Goal: Task Accomplishment & Management: Use online tool/utility

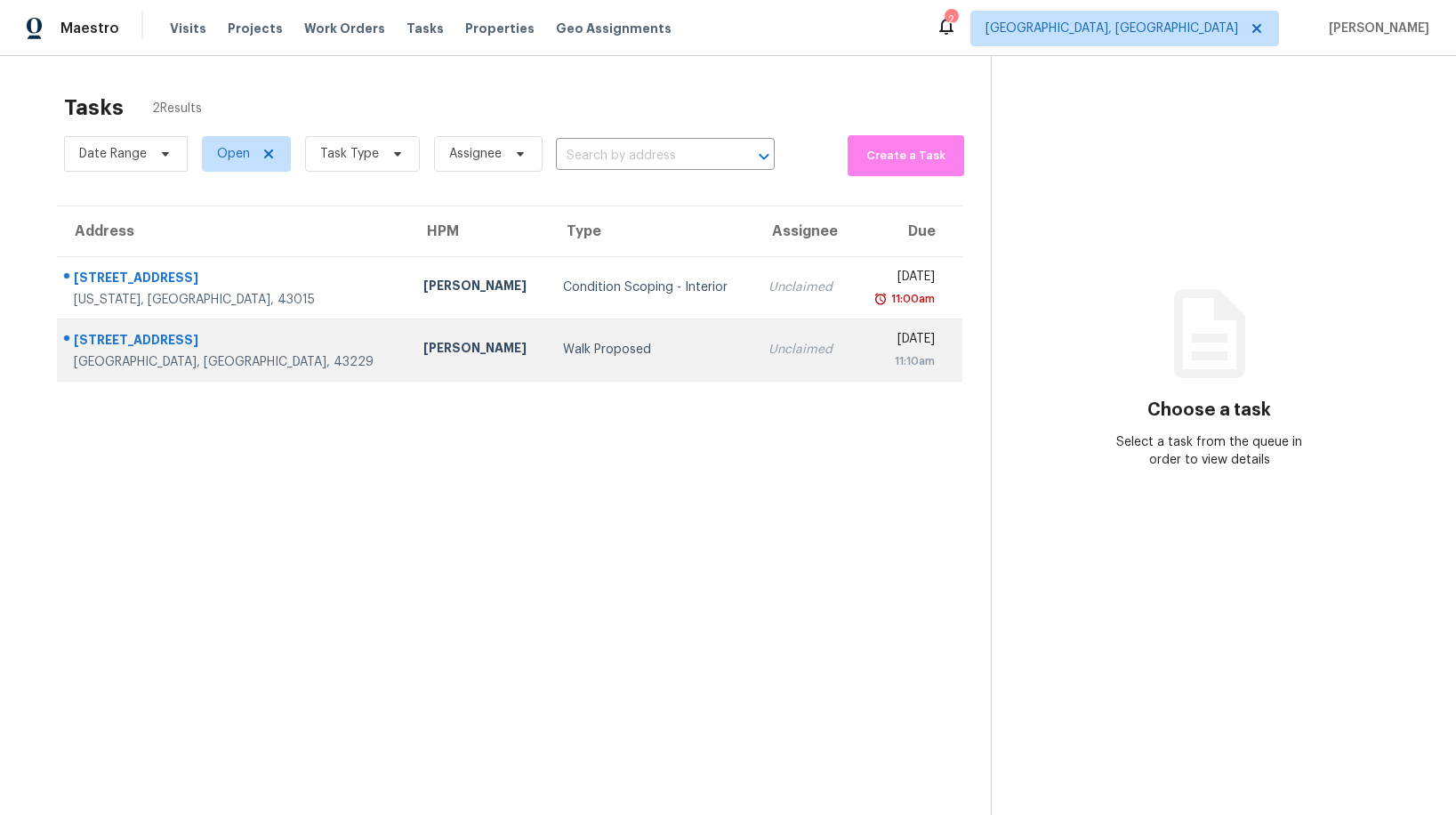
click at [563, 355] on div "Walk Proposed" at bounding box center [652, 350] width 177 height 18
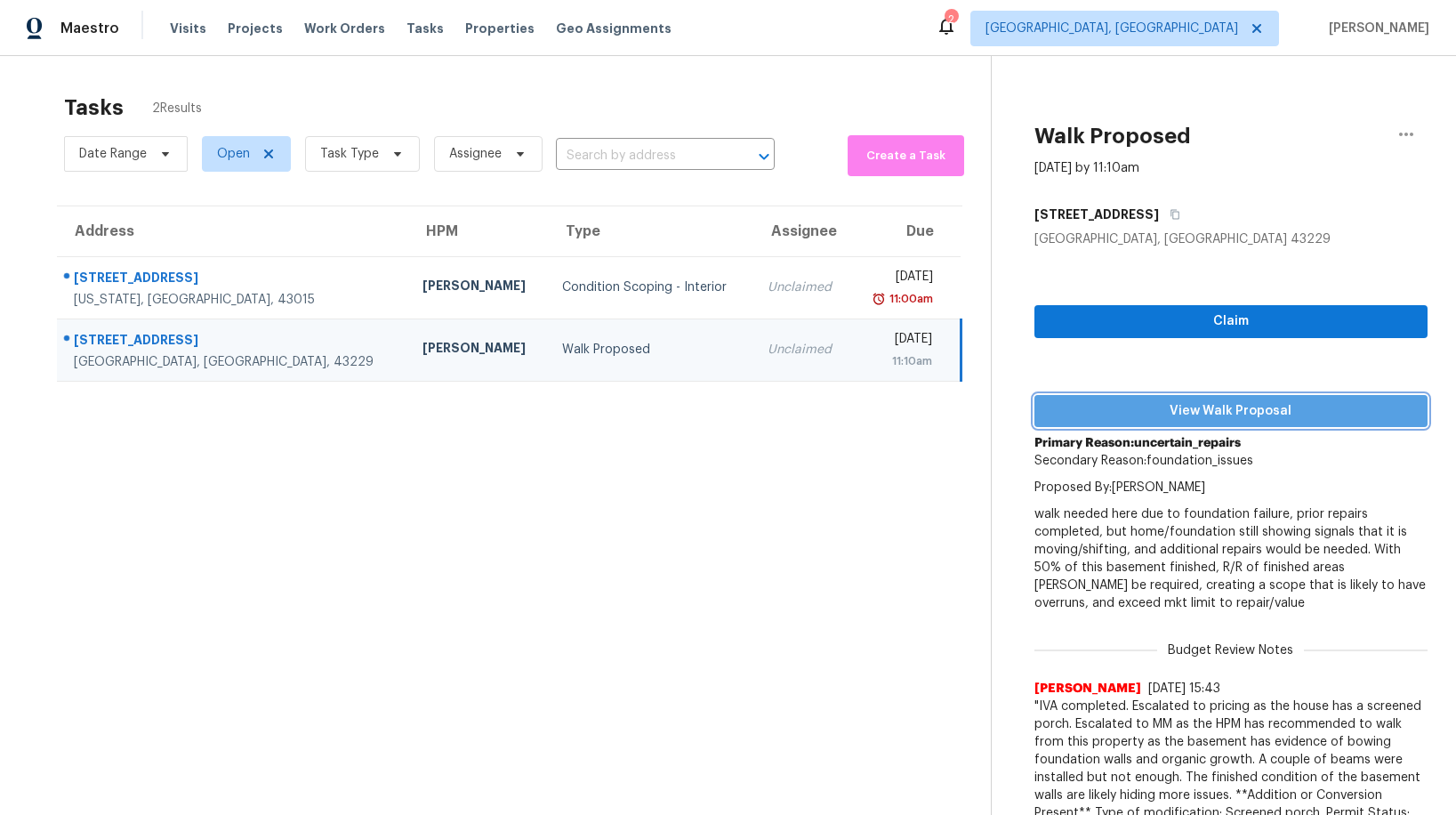
click at [1177, 413] on span "View Walk Proposal" at bounding box center [1231, 411] width 364 height 23
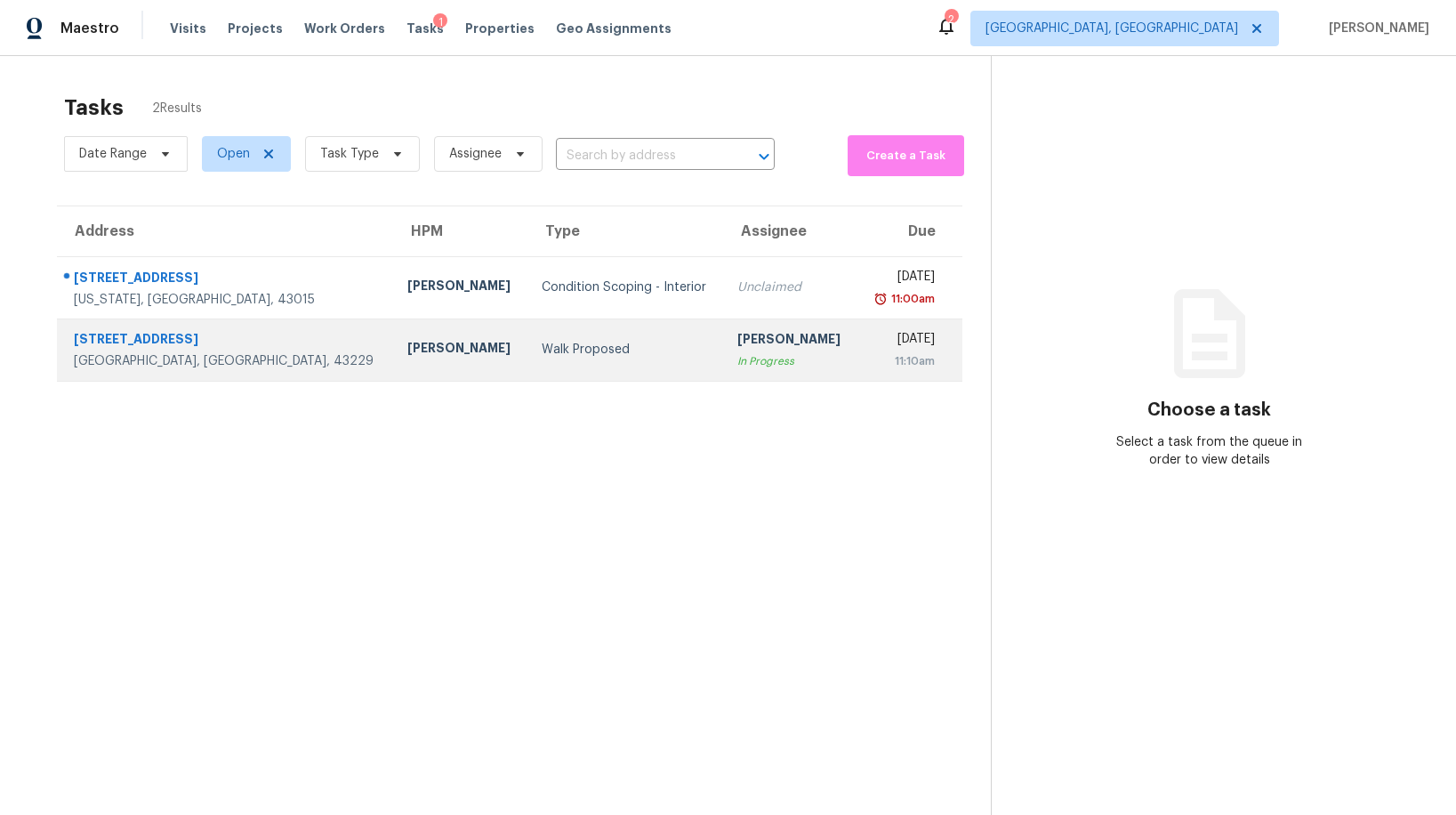
click at [567, 355] on div "Walk Proposed" at bounding box center [626, 350] width 168 height 18
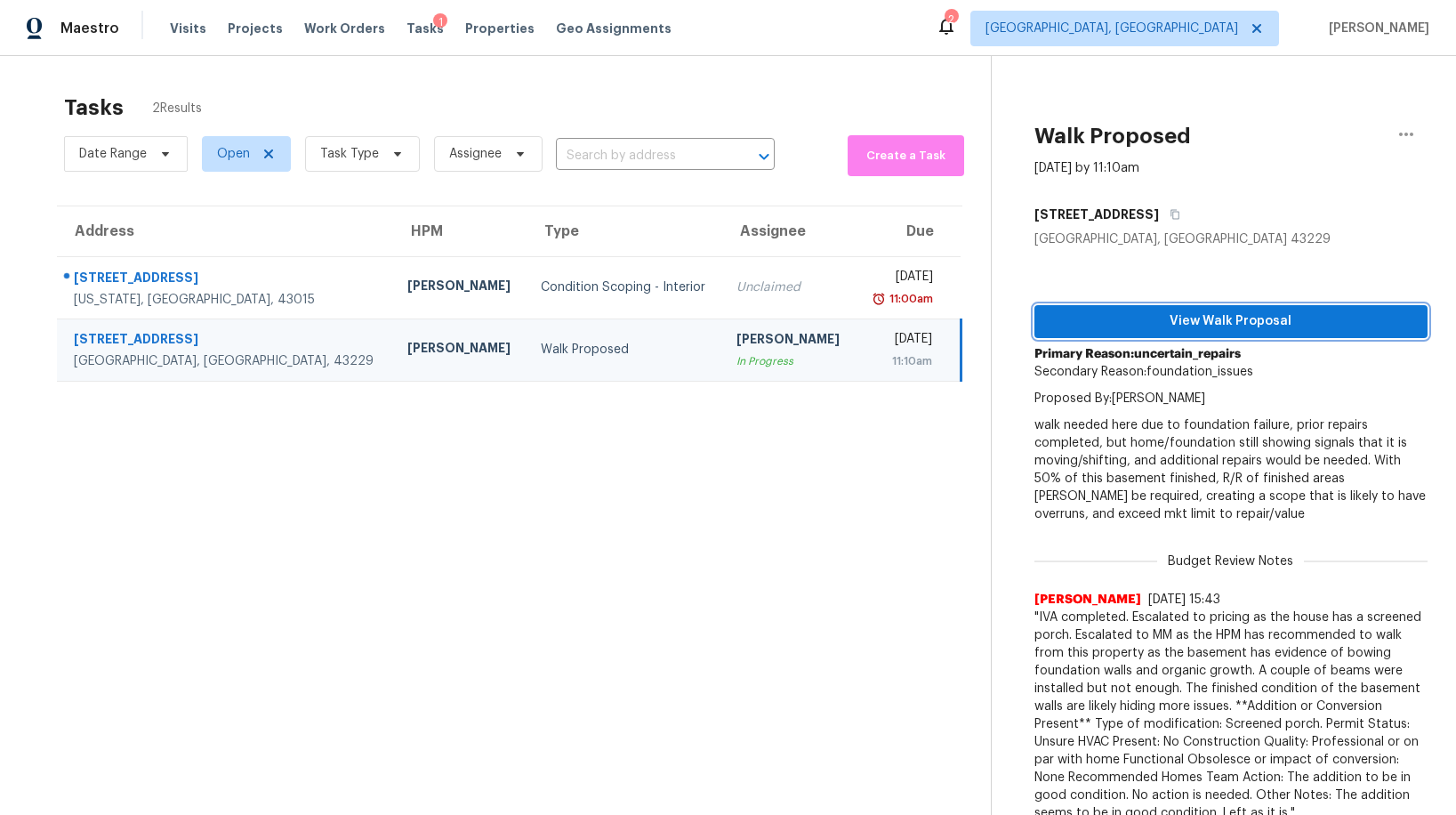
click at [1234, 332] on button "View Walk Proposal" at bounding box center [1230, 321] width 393 height 33
click at [1403, 130] on icon "button" at bounding box center [1407, 135] width 22 height 22
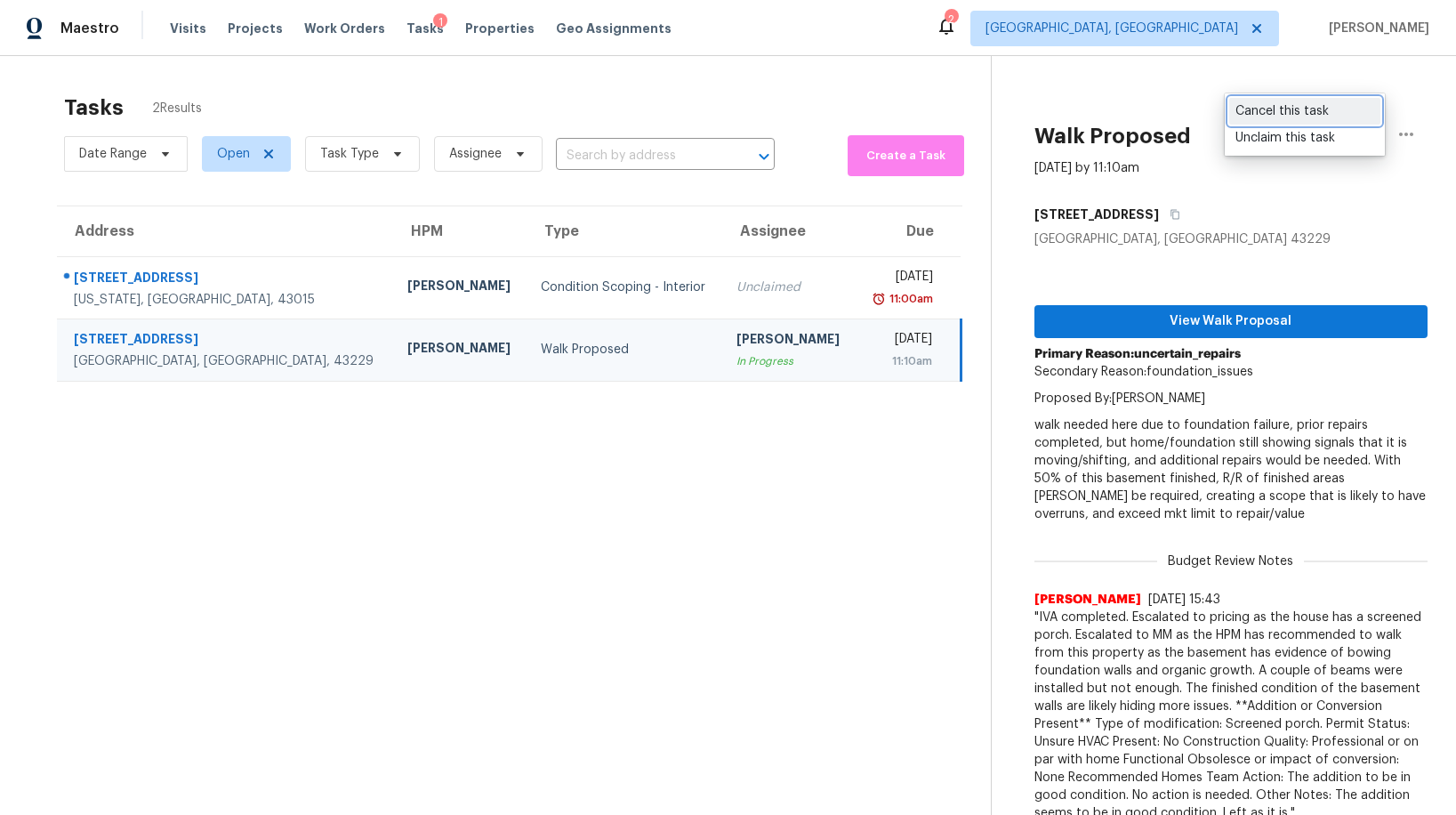
click at [1258, 110] on div "Cancel this task" at bounding box center [1304, 111] width 139 height 18
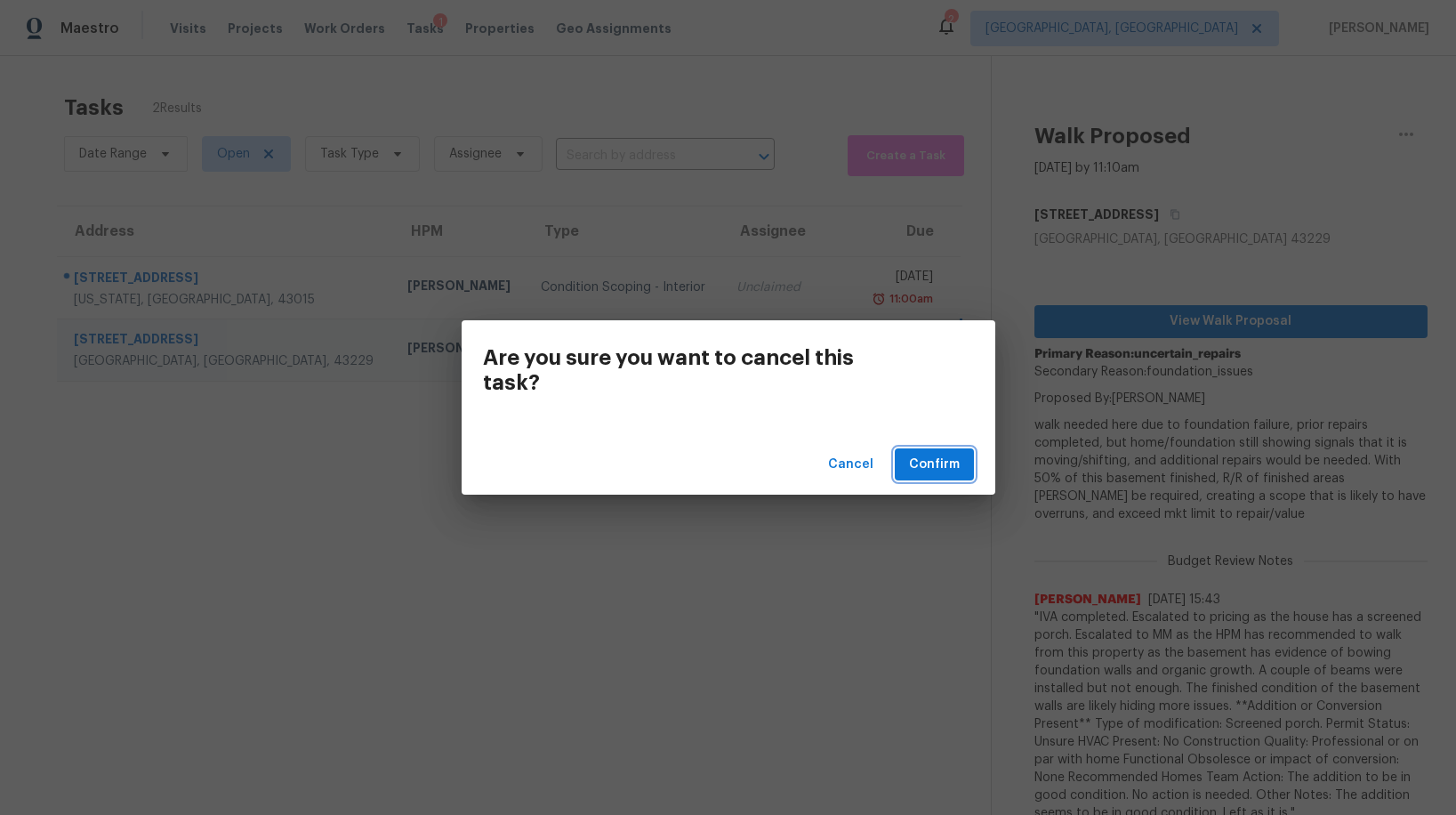
click at [931, 465] on span "Confirm" at bounding box center [934, 465] width 50 height 23
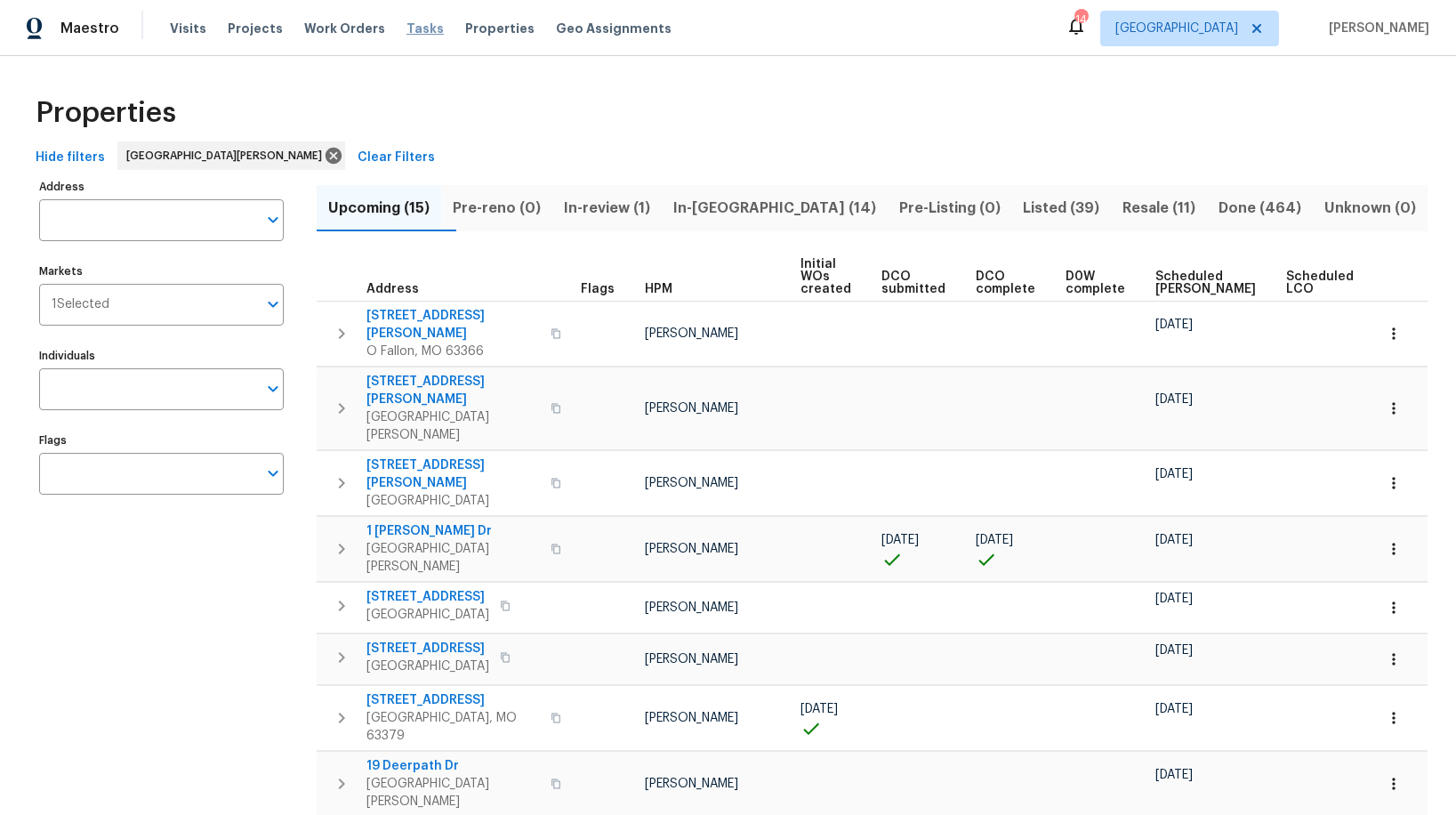
click at [407, 30] on span "Tasks" at bounding box center [426, 29] width 37 height 13
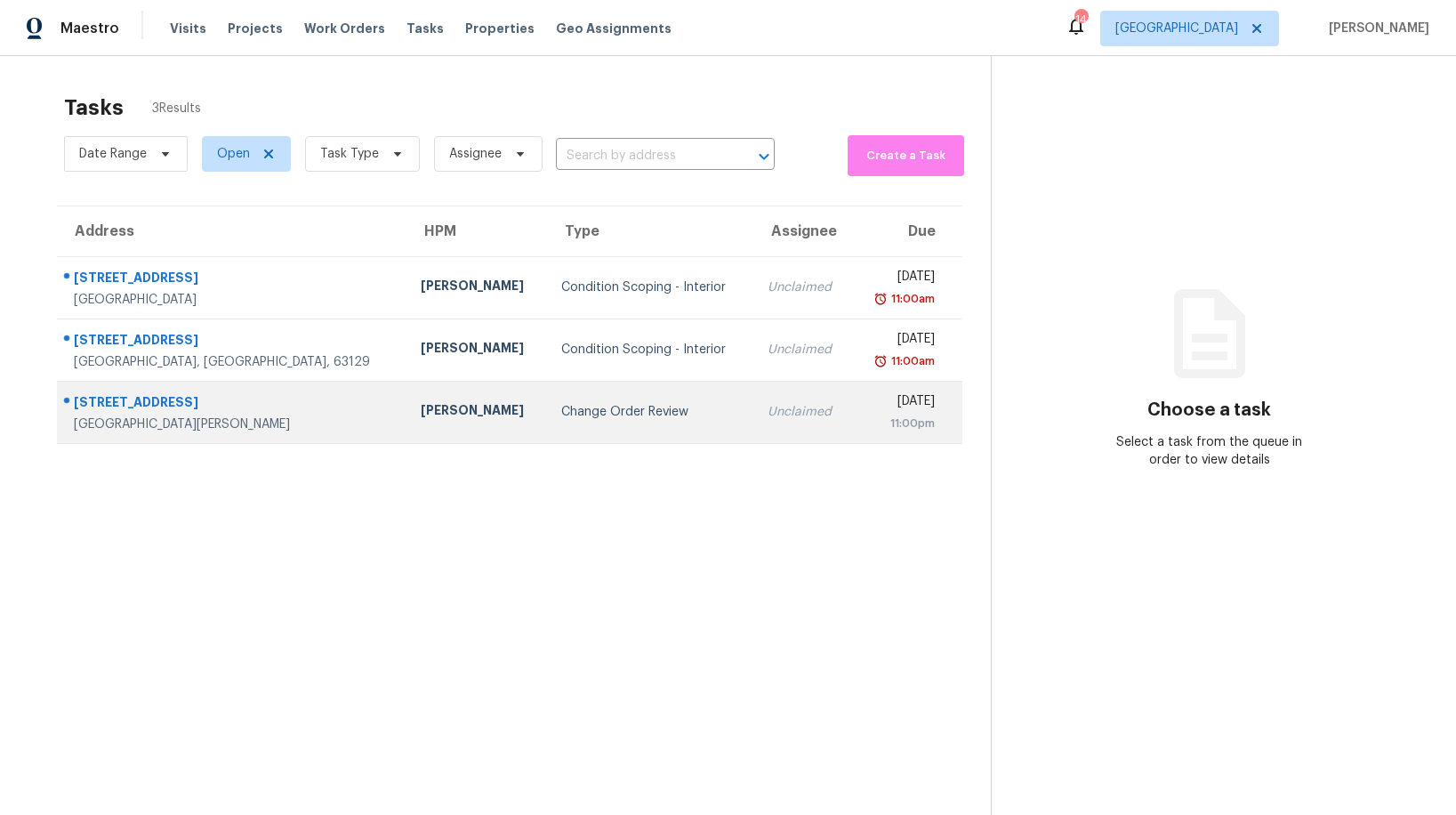
click at [562, 408] on div "Change Order Review" at bounding box center [650, 412] width 178 height 18
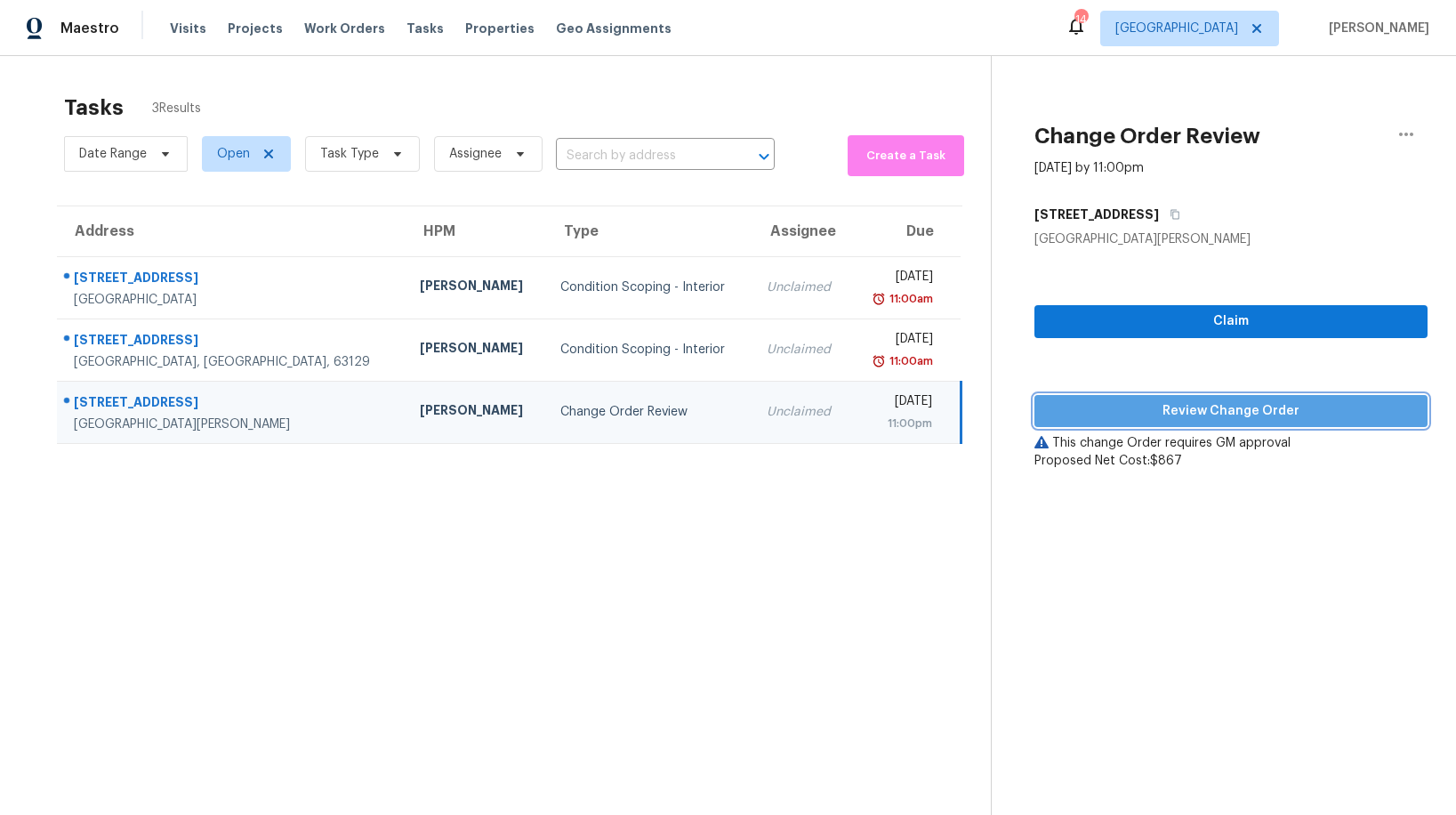
scroll to position [1, 0]
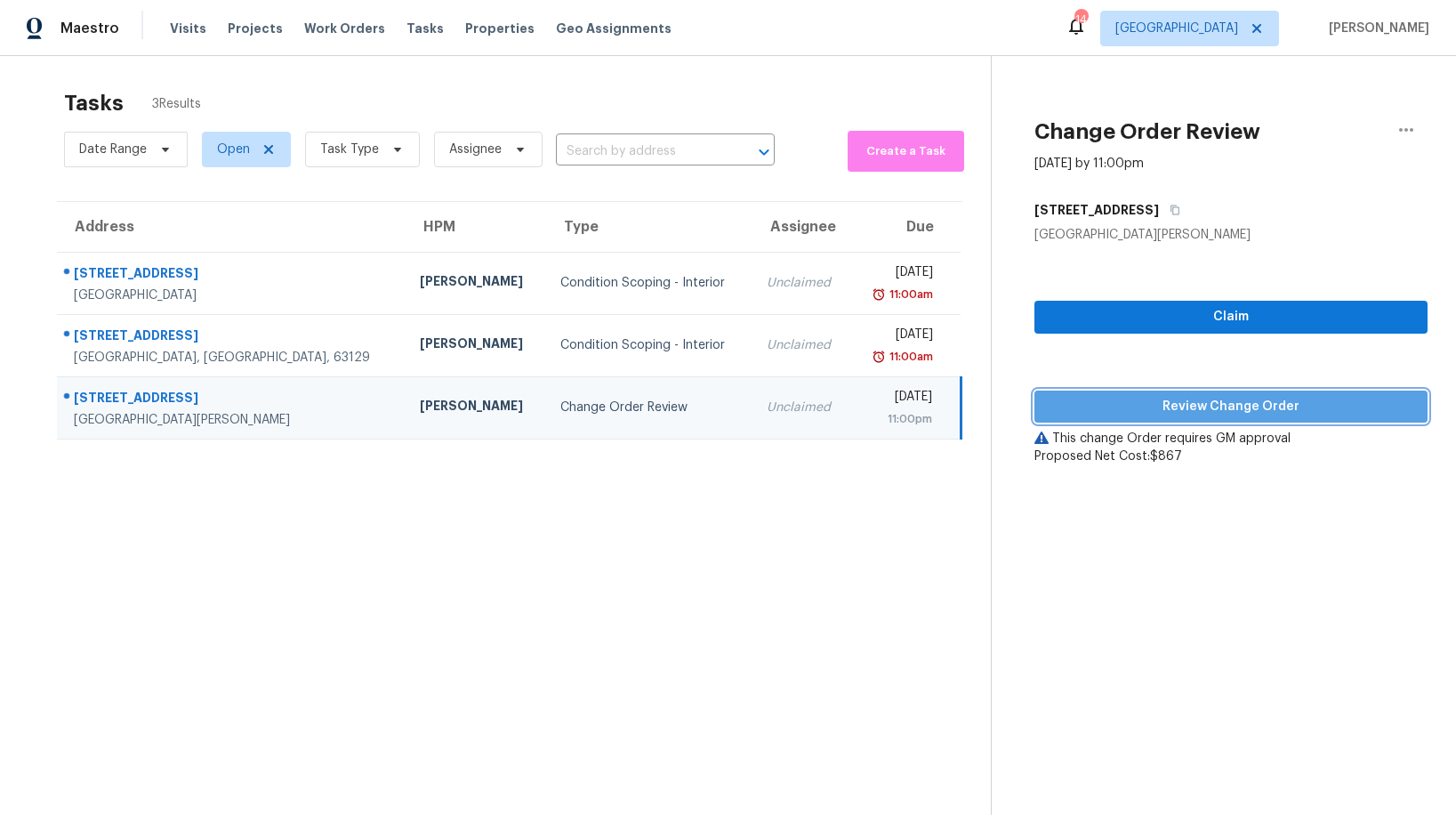
click at [1298, 410] on span "Review Change Order" at bounding box center [1231, 407] width 364 height 23
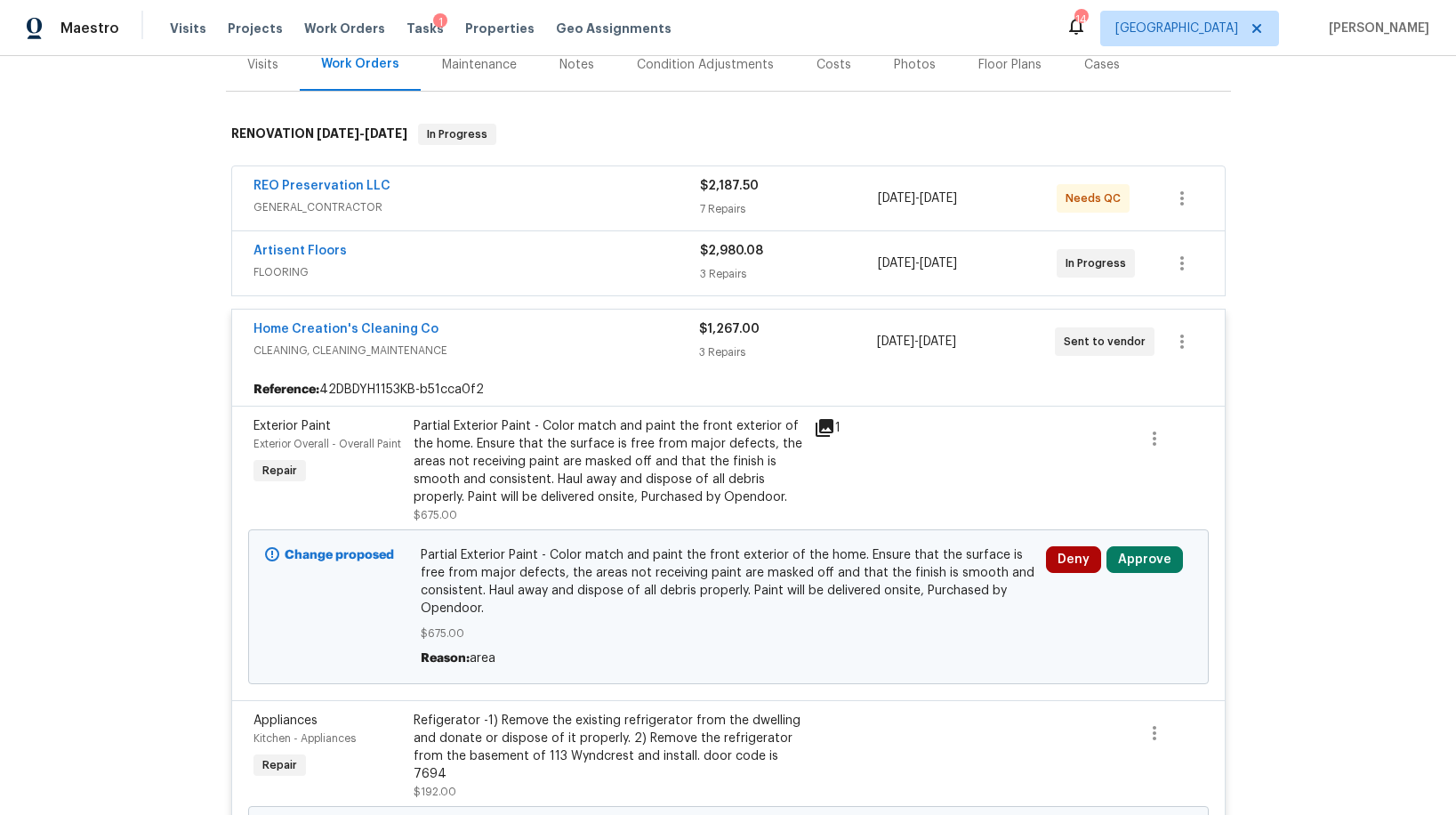
scroll to position [273, 0]
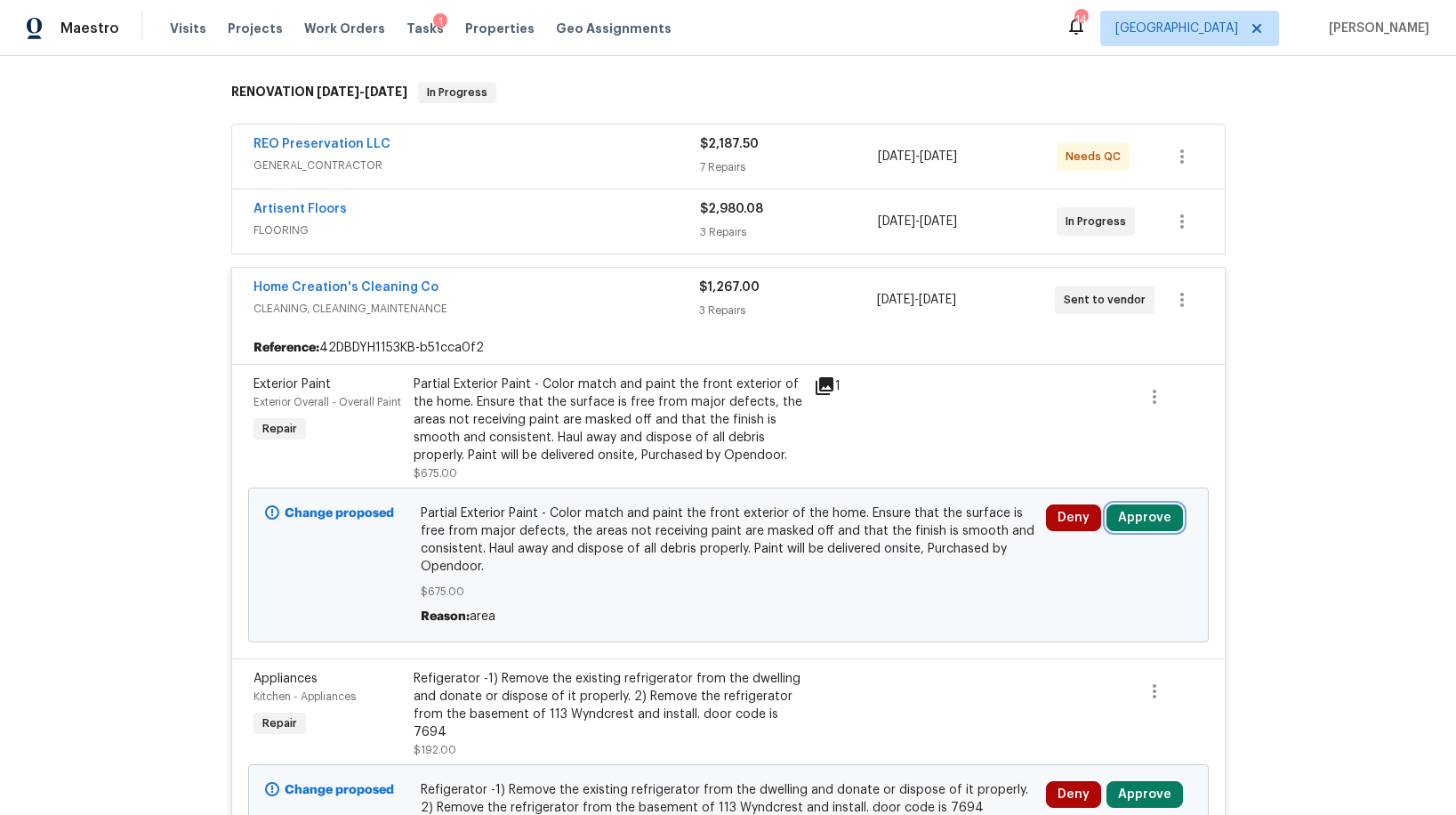
click at [1137, 517] on button "Approve" at bounding box center [1145, 517] width 77 height 27
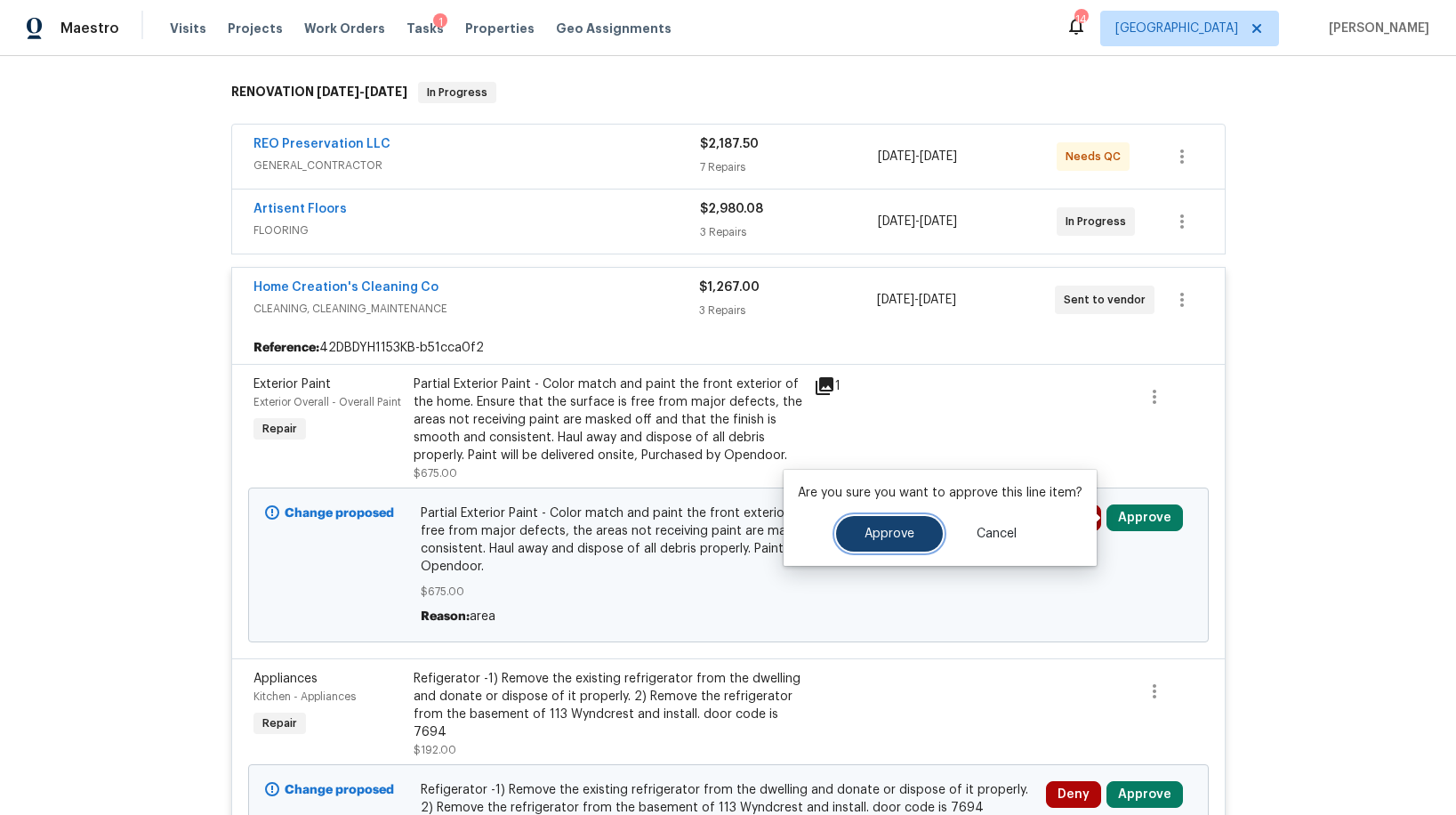
click at [916, 532] on button "Approve" at bounding box center [890, 534] width 106 height 35
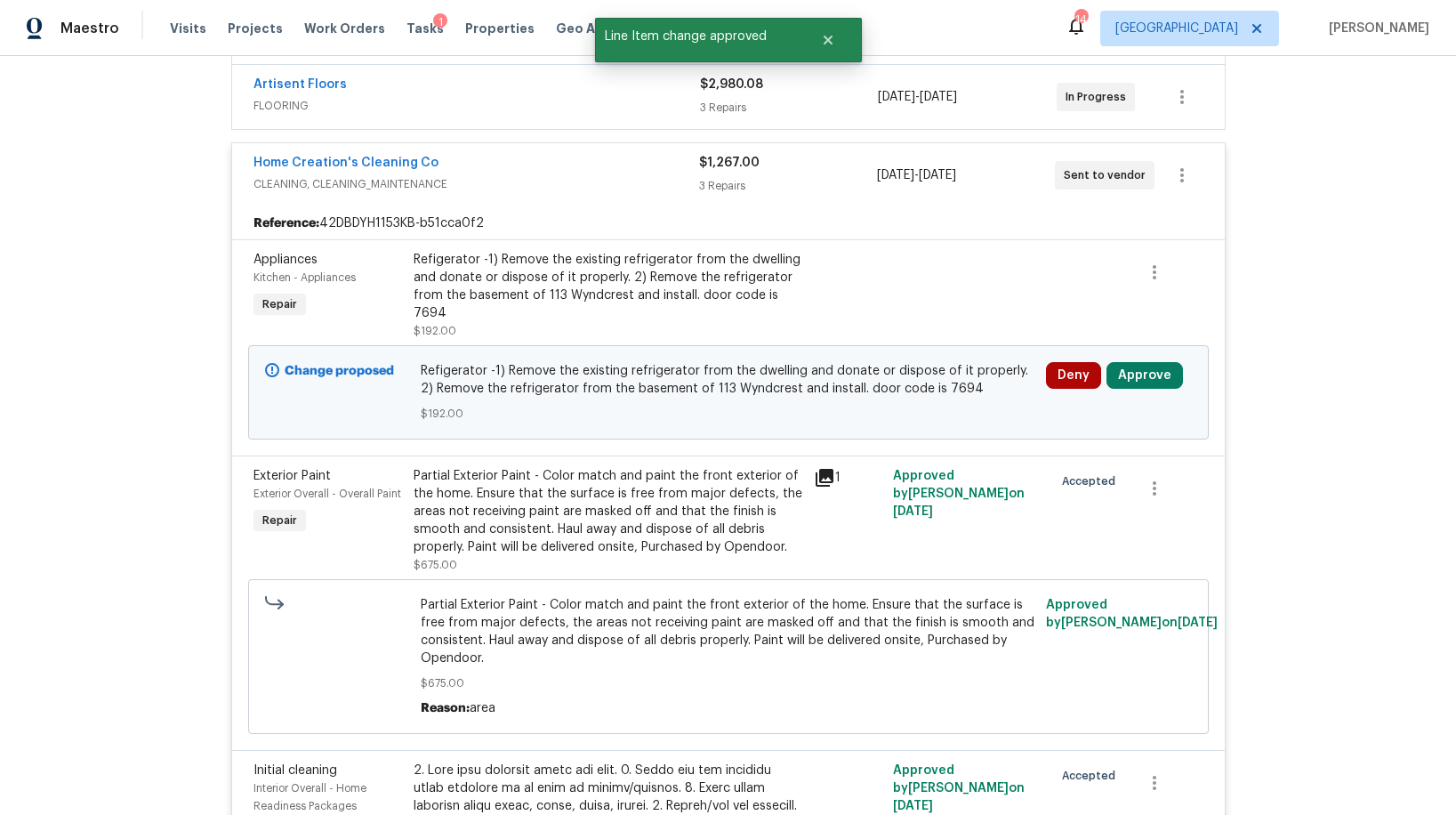
scroll to position [402, 0]
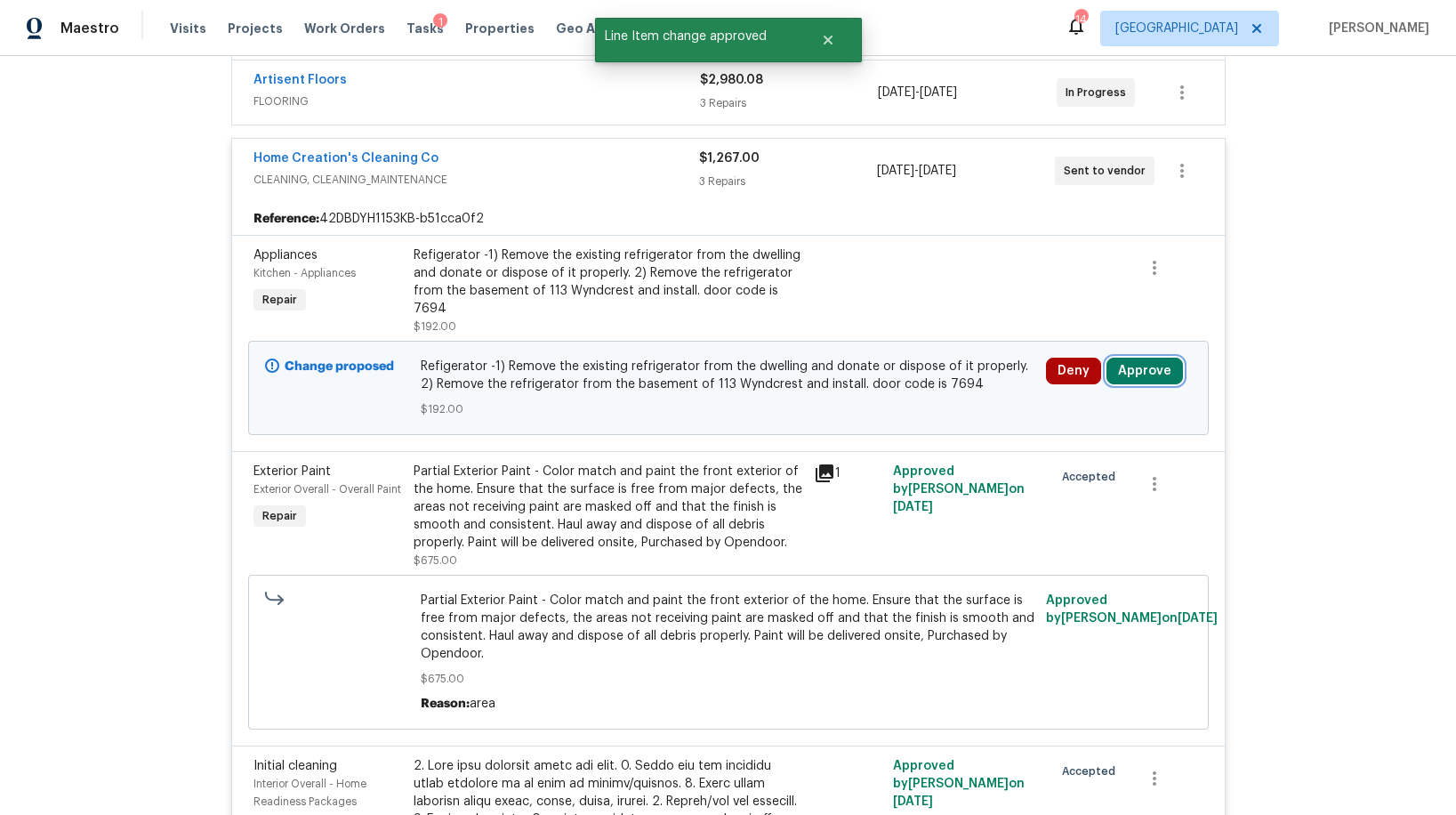
click at [1124, 362] on button "Approve" at bounding box center [1145, 371] width 77 height 27
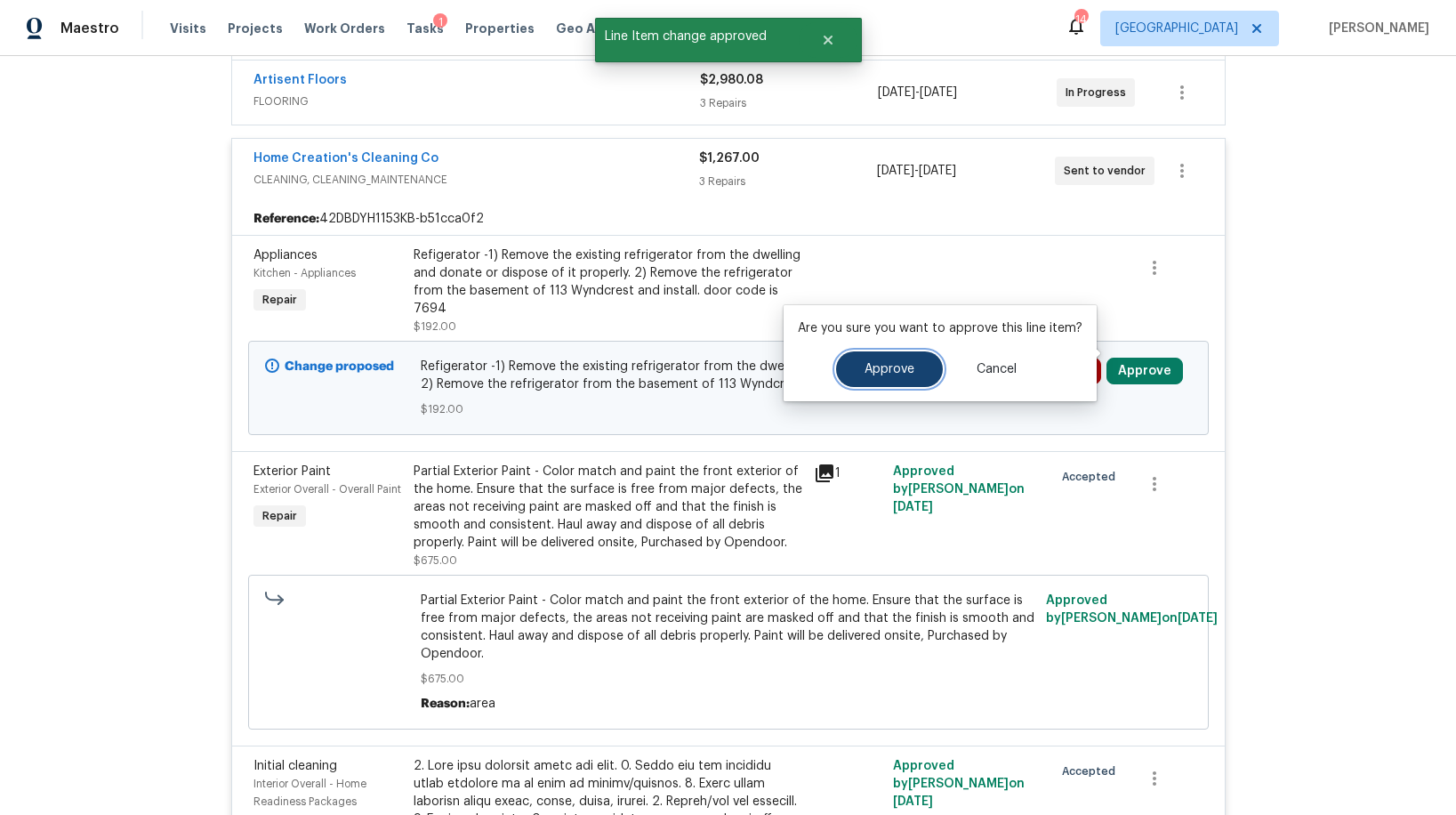
click at [878, 371] on span "Approve" at bounding box center [890, 370] width 50 height 14
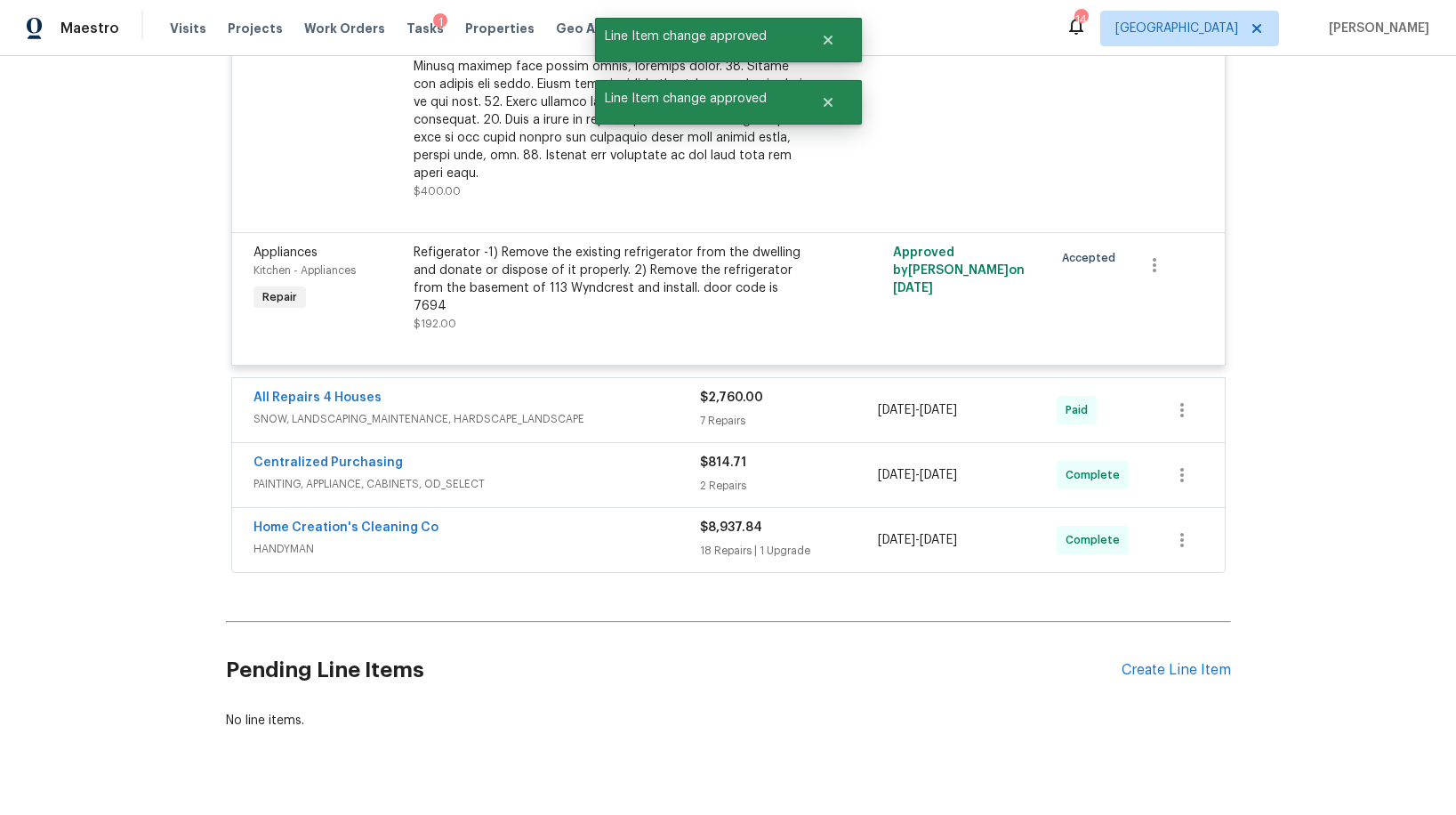
scroll to position [0, 0]
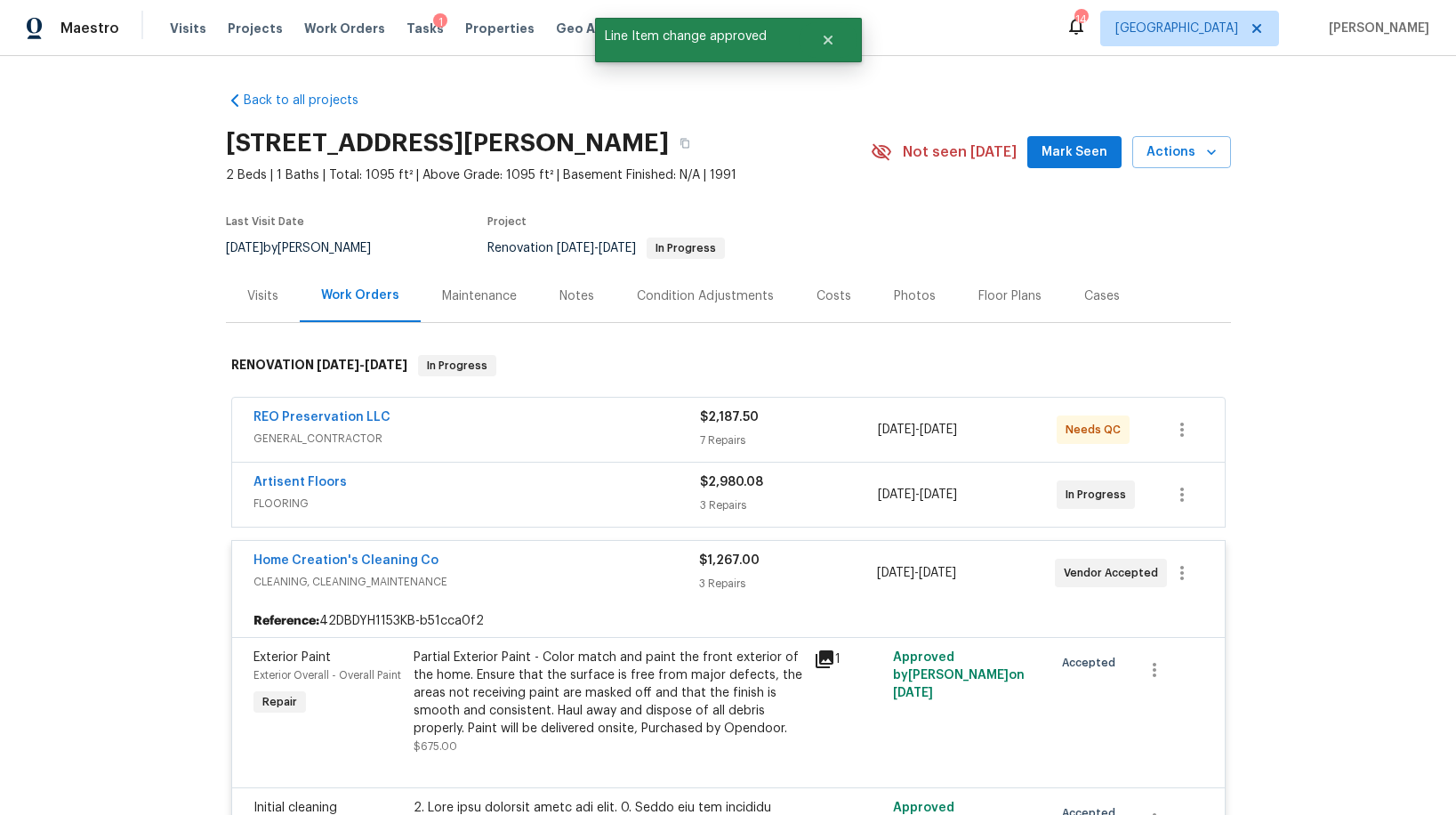
click at [589, 487] on div "Artisent Floors" at bounding box center [476, 484] width 446 height 22
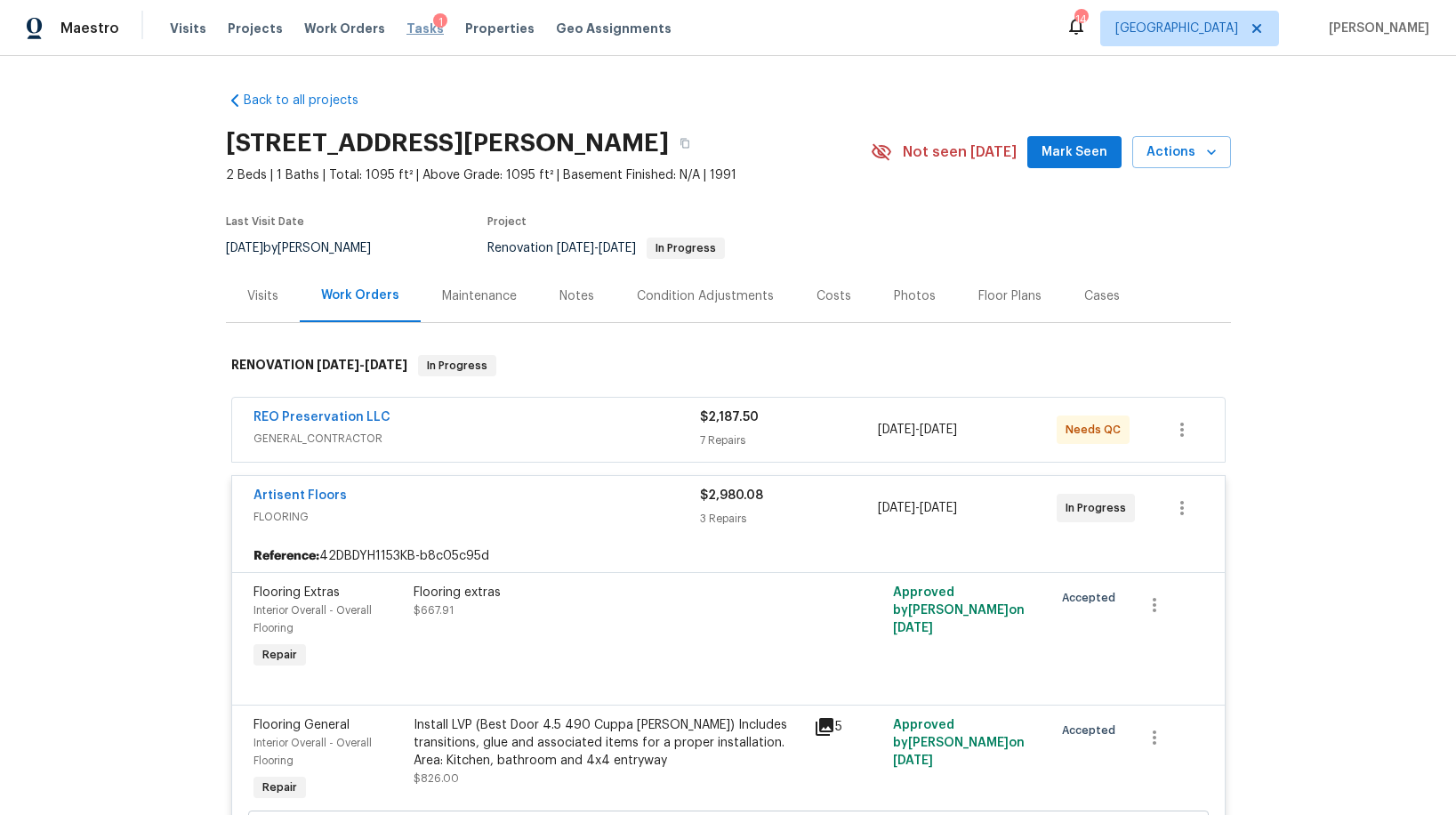
click at [407, 31] on span "Tasks" at bounding box center [426, 29] width 37 height 13
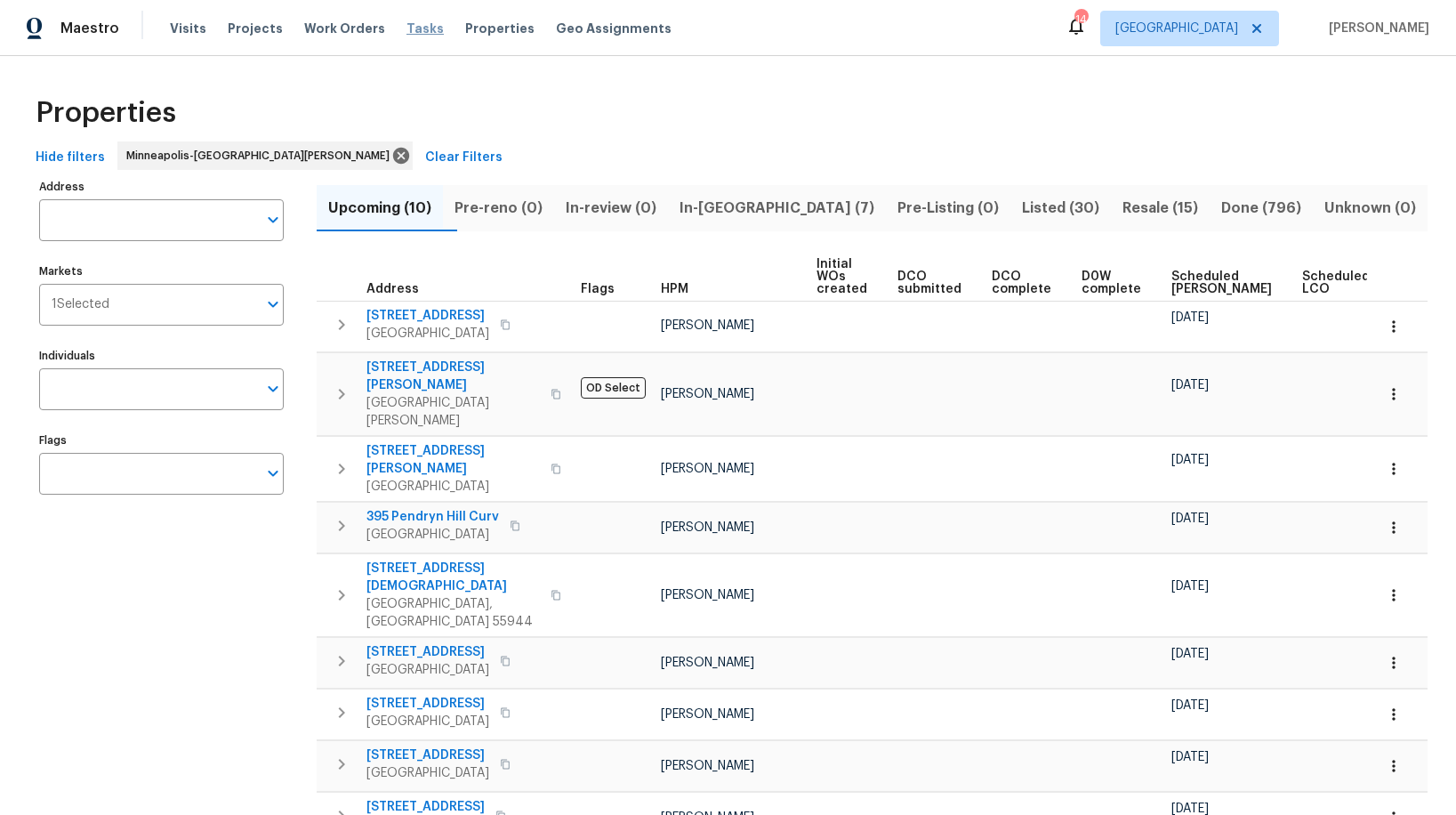
click at [407, 30] on span "Tasks" at bounding box center [426, 29] width 37 height 13
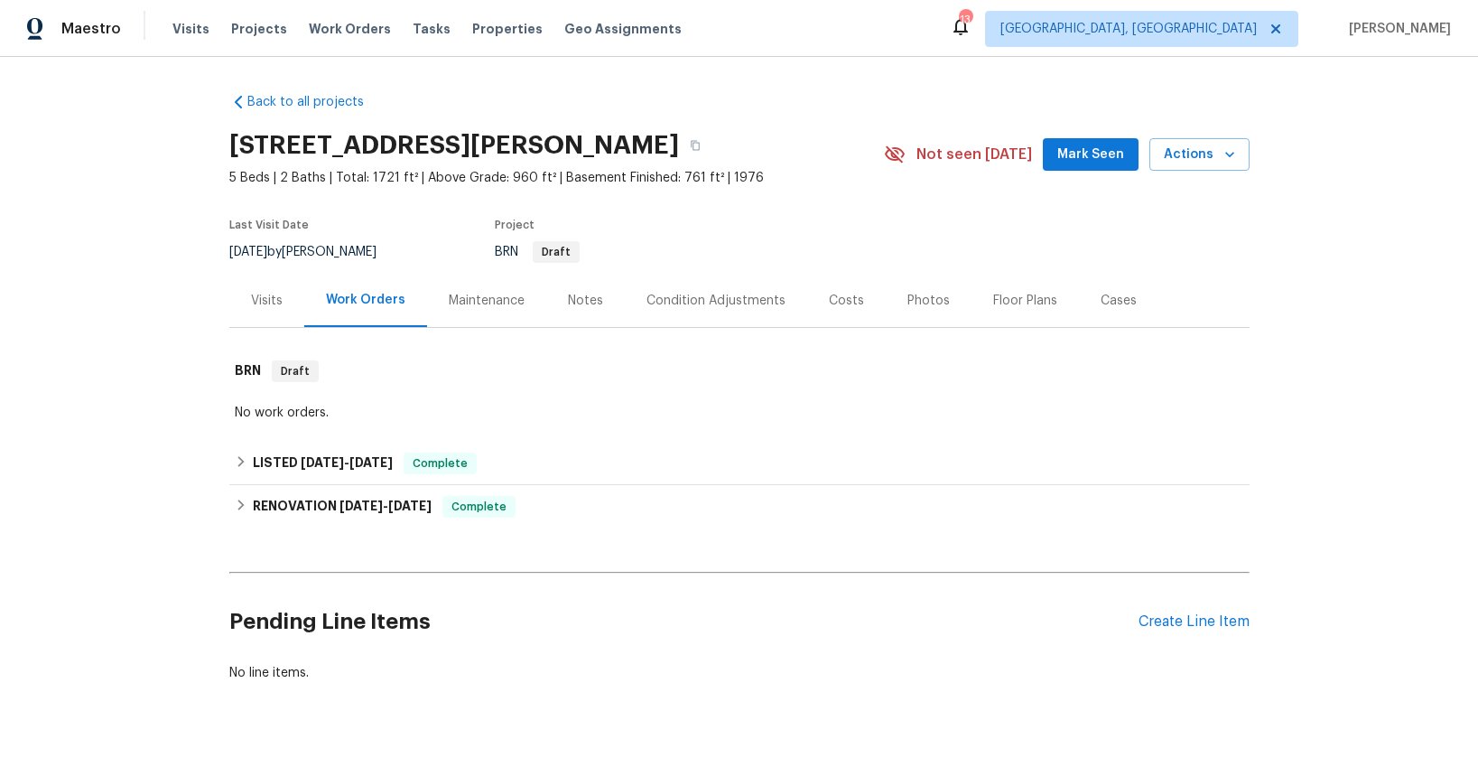
click at [267, 295] on div "Visits" at bounding box center [267, 301] width 32 height 18
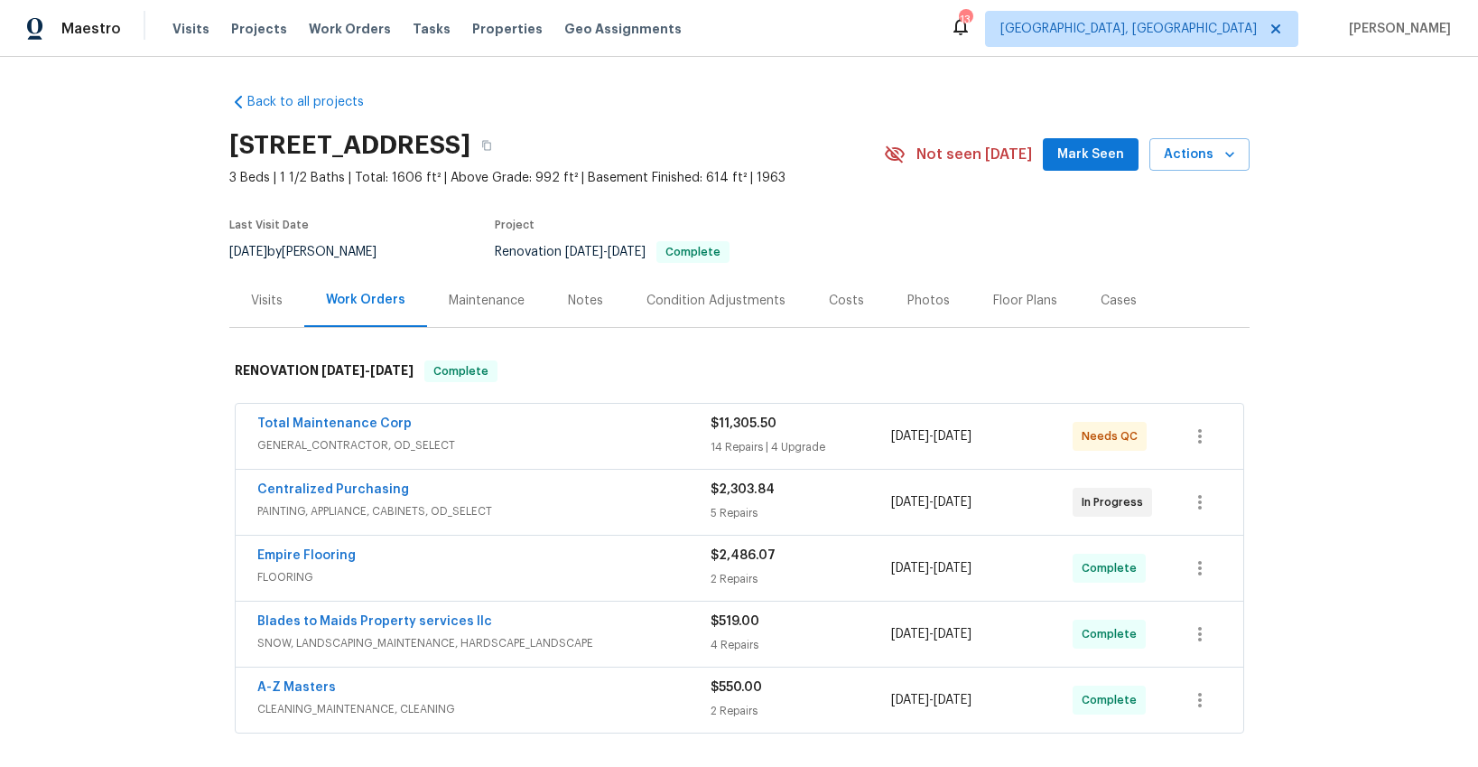
click at [257, 304] on div "Visits" at bounding box center [267, 301] width 32 height 18
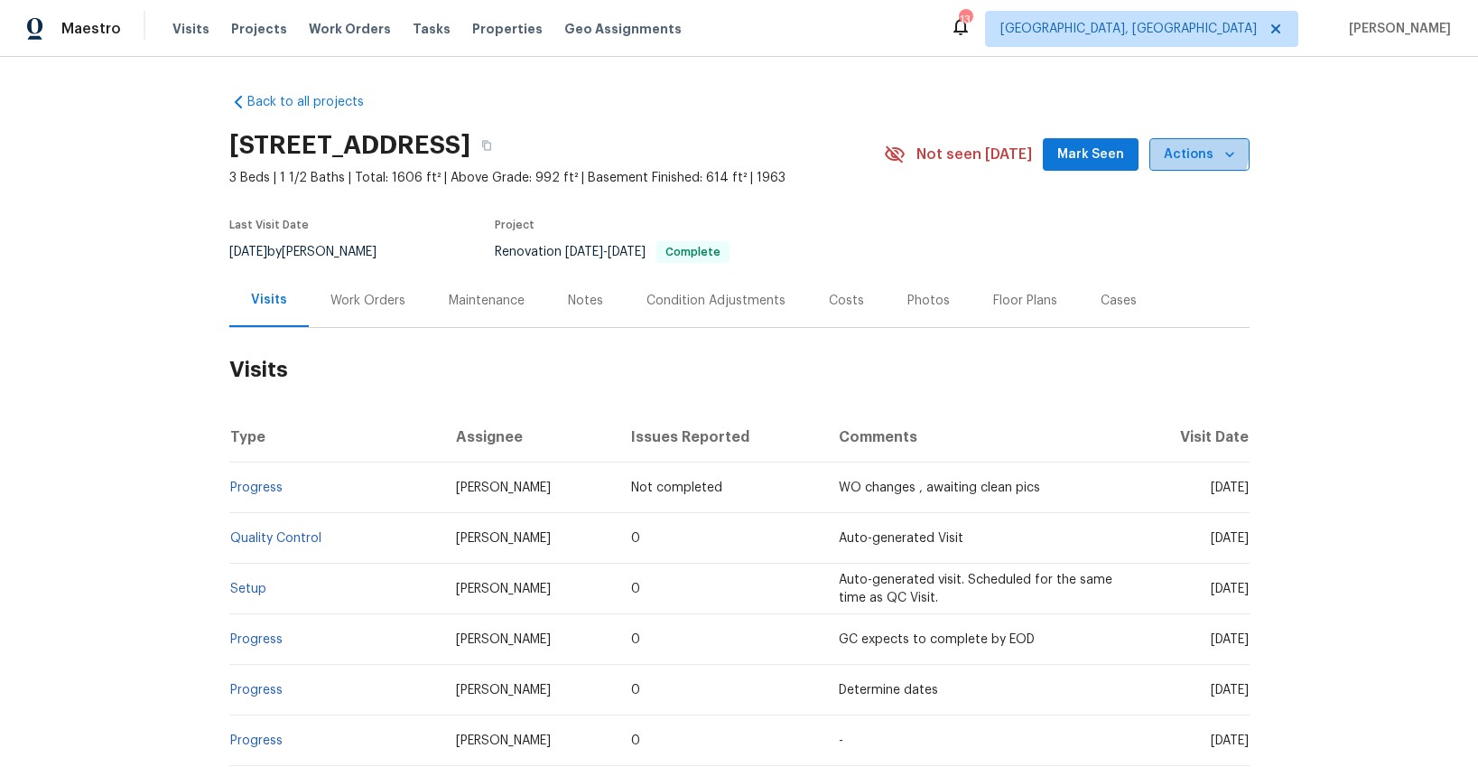
click at [1178, 147] on span "Actions" at bounding box center [1199, 155] width 71 height 23
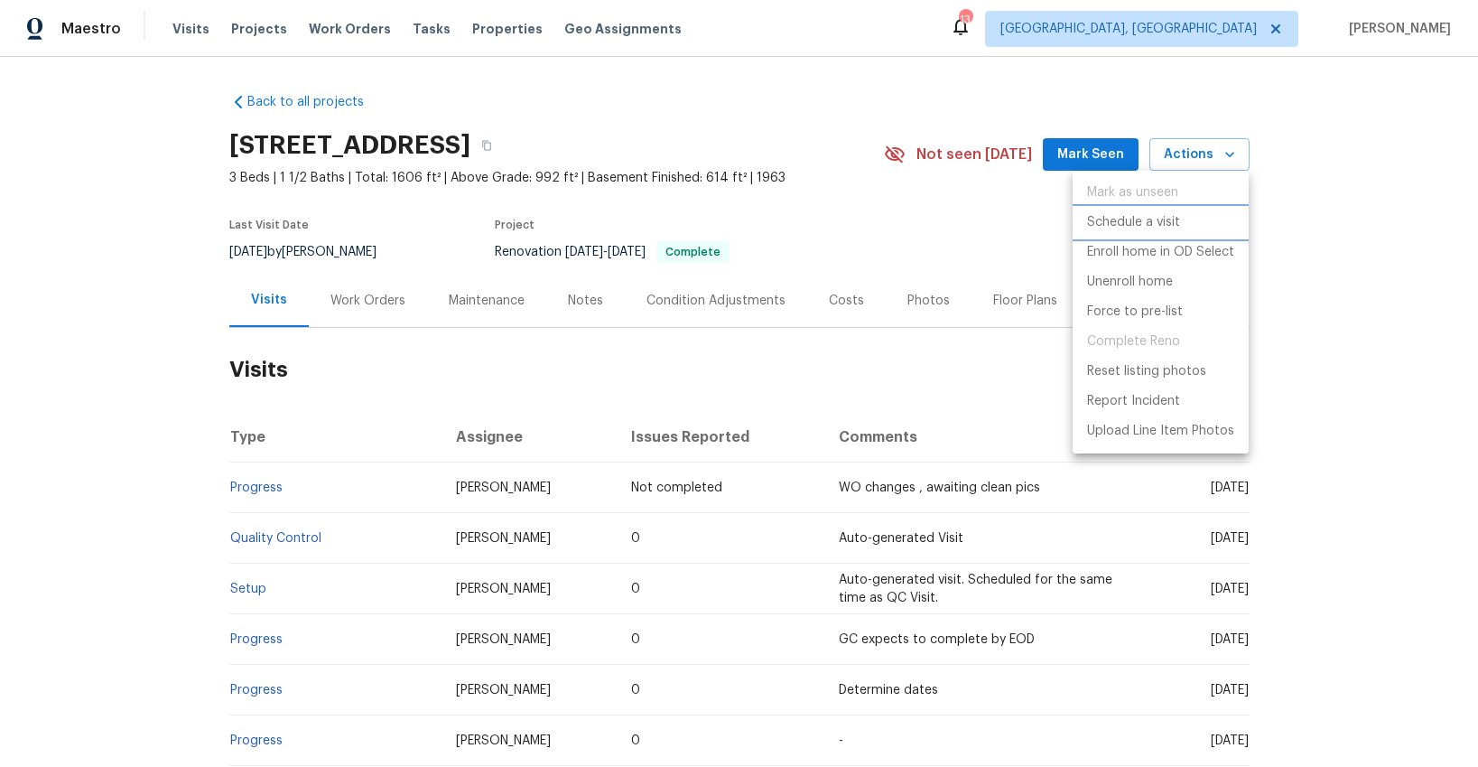
click at [1120, 219] on p "Schedule a visit" at bounding box center [1133, 222] width 93 height 19
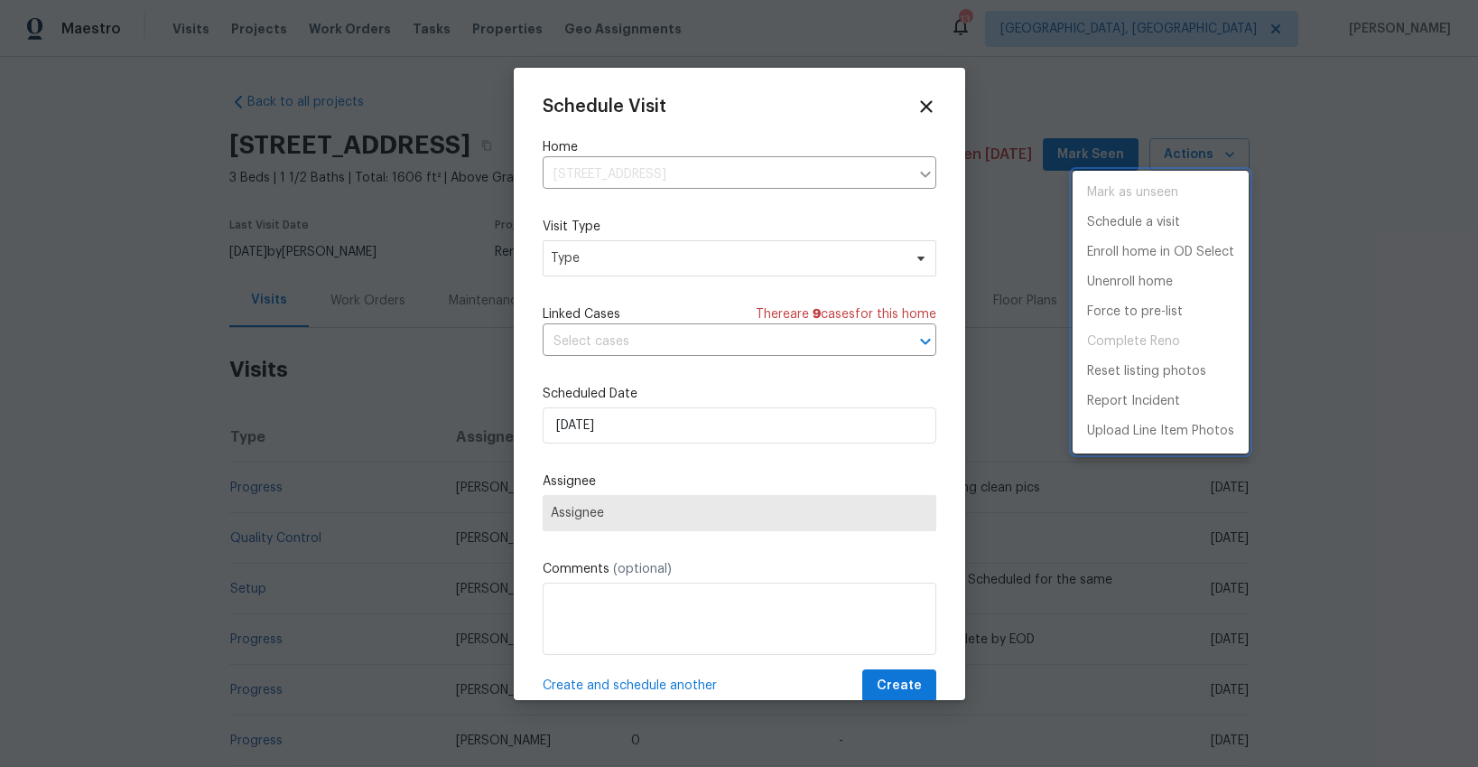
click at [578, 265] on div at bounding box center [739, 383] width 1478 height 767
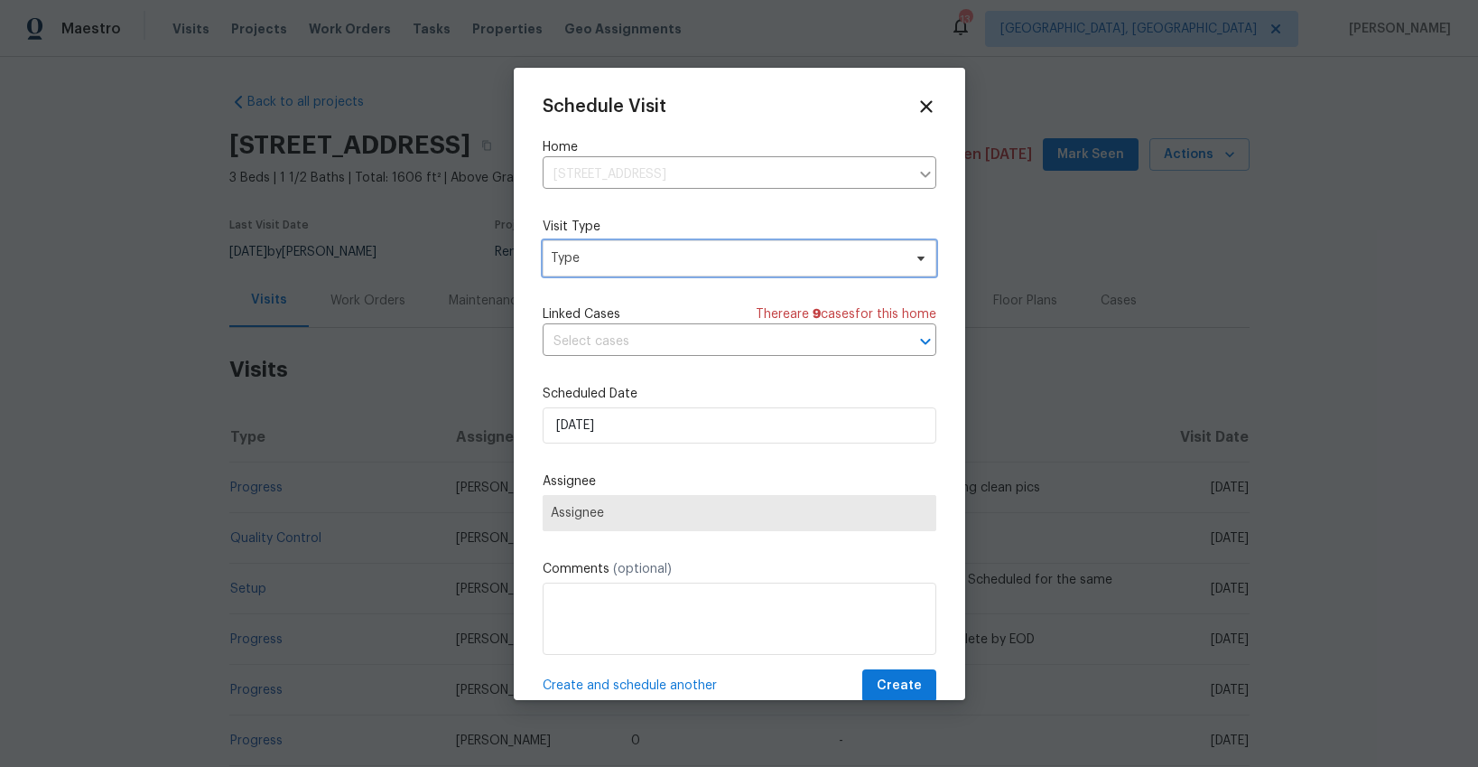
click at [568, 262] on span "Type" at bounding box center [726, 258] width 351 height 18
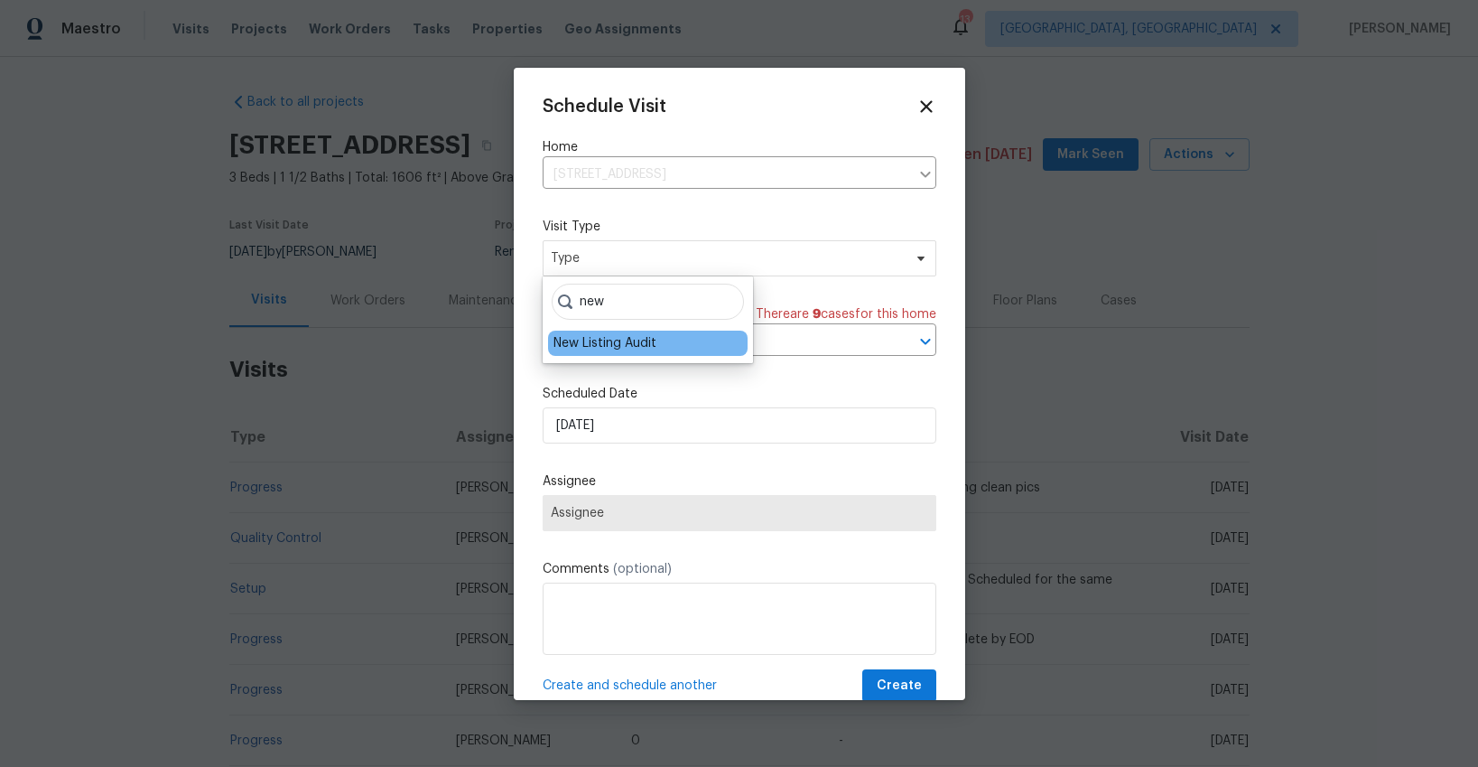
type input "new"
click at [591, 339] on div "New Listing Audit" at bounding box center [605, 343] width 103 height 18
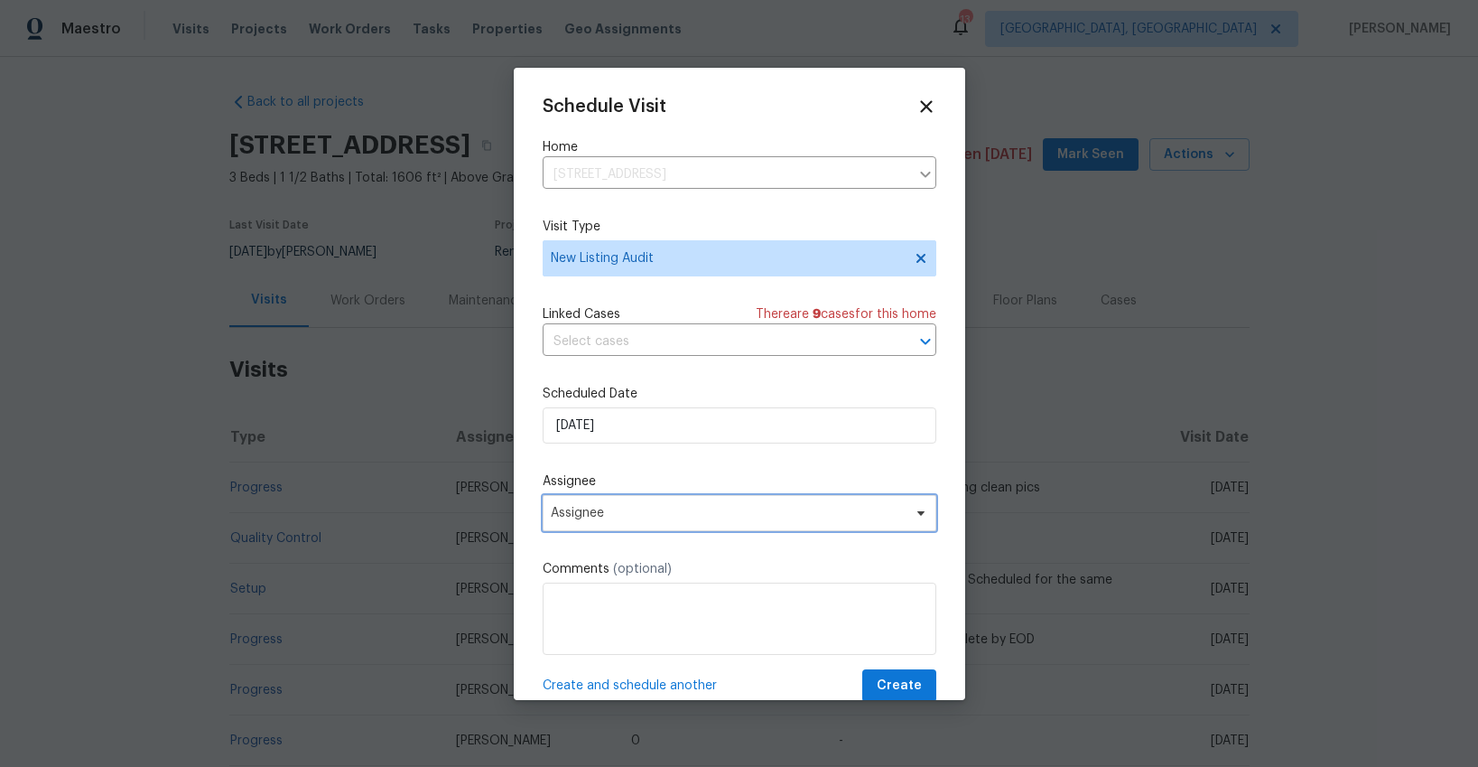
click at [620, 509] on span "Assignee" at bounding box center [728, 513] width 354 height 14
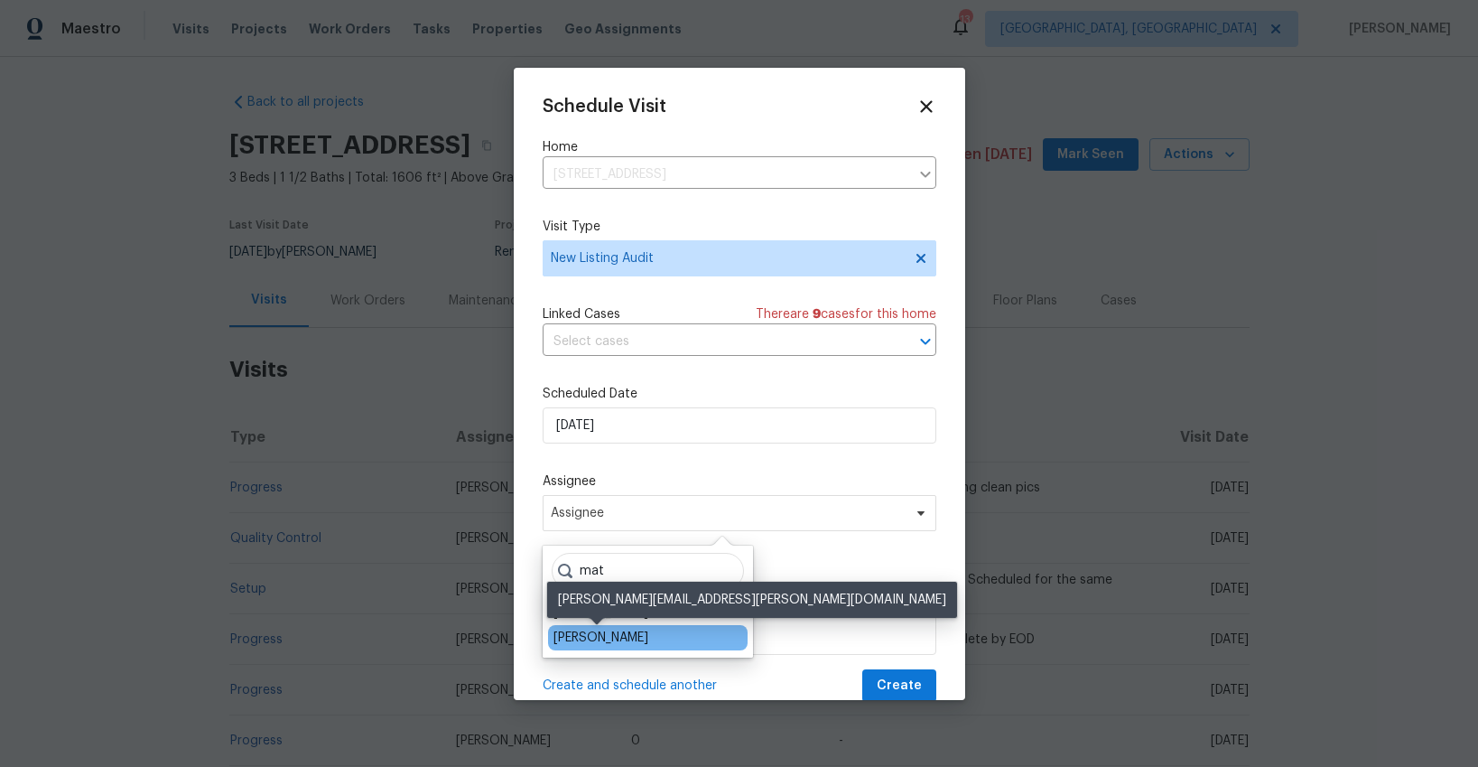
type input "mat"
click at [611, 629] on div "[PERSON_NAME]" at bounding box center [601, 638] width 95 height 18
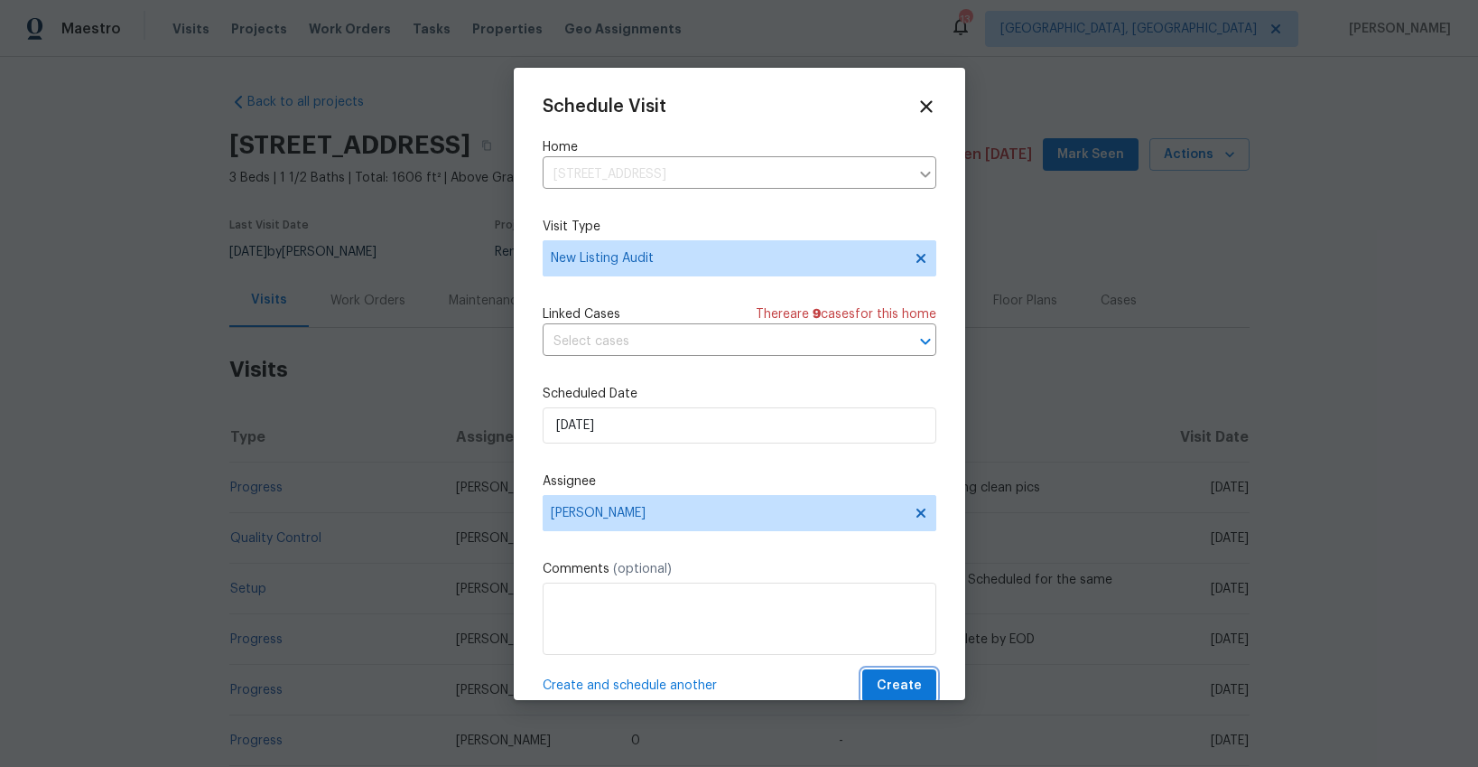
click at [905, 685] on span "Create" at bounding box center [899, 686] width 45 height 23
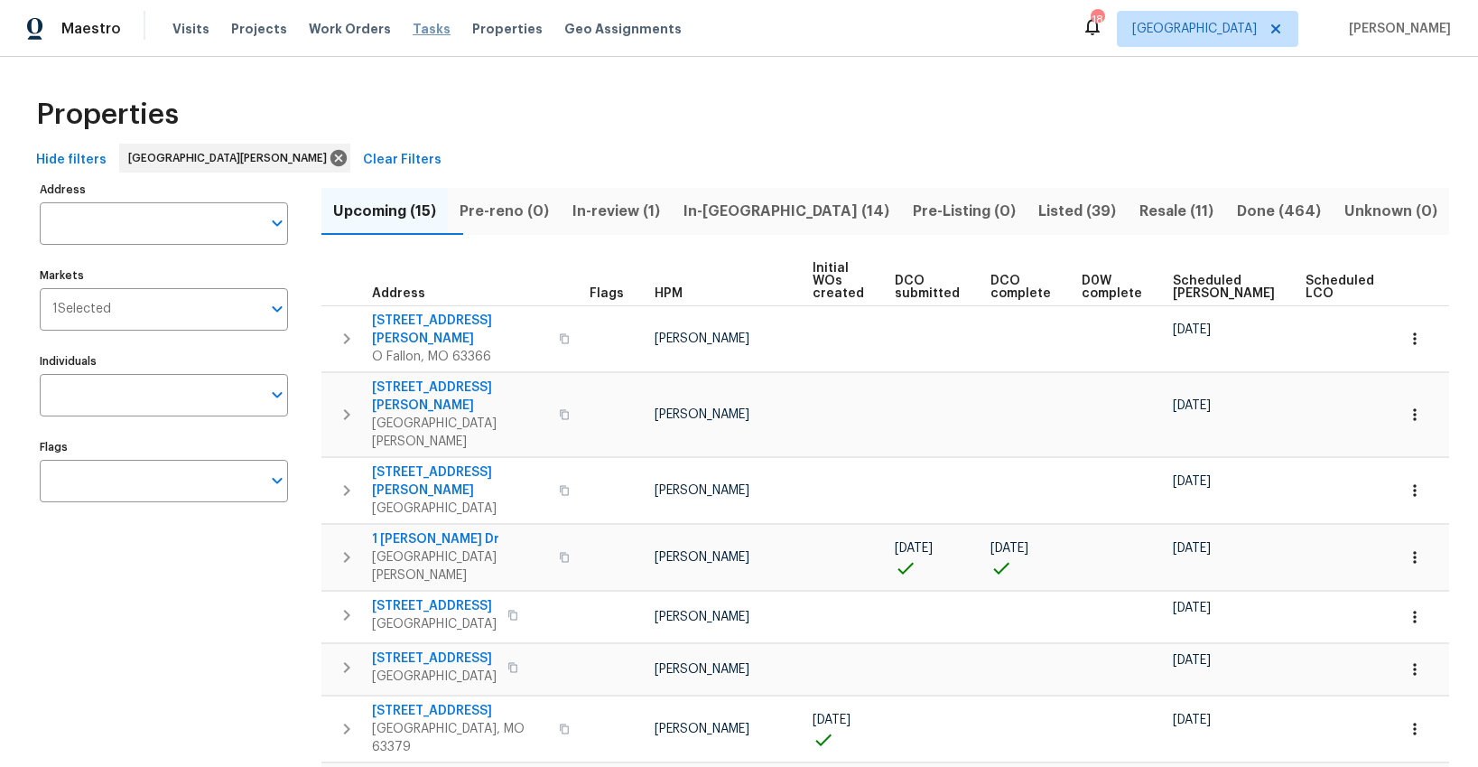
click at [413, 31] on span "Tasks" at bounding box center [432, 29] width 38 height 13
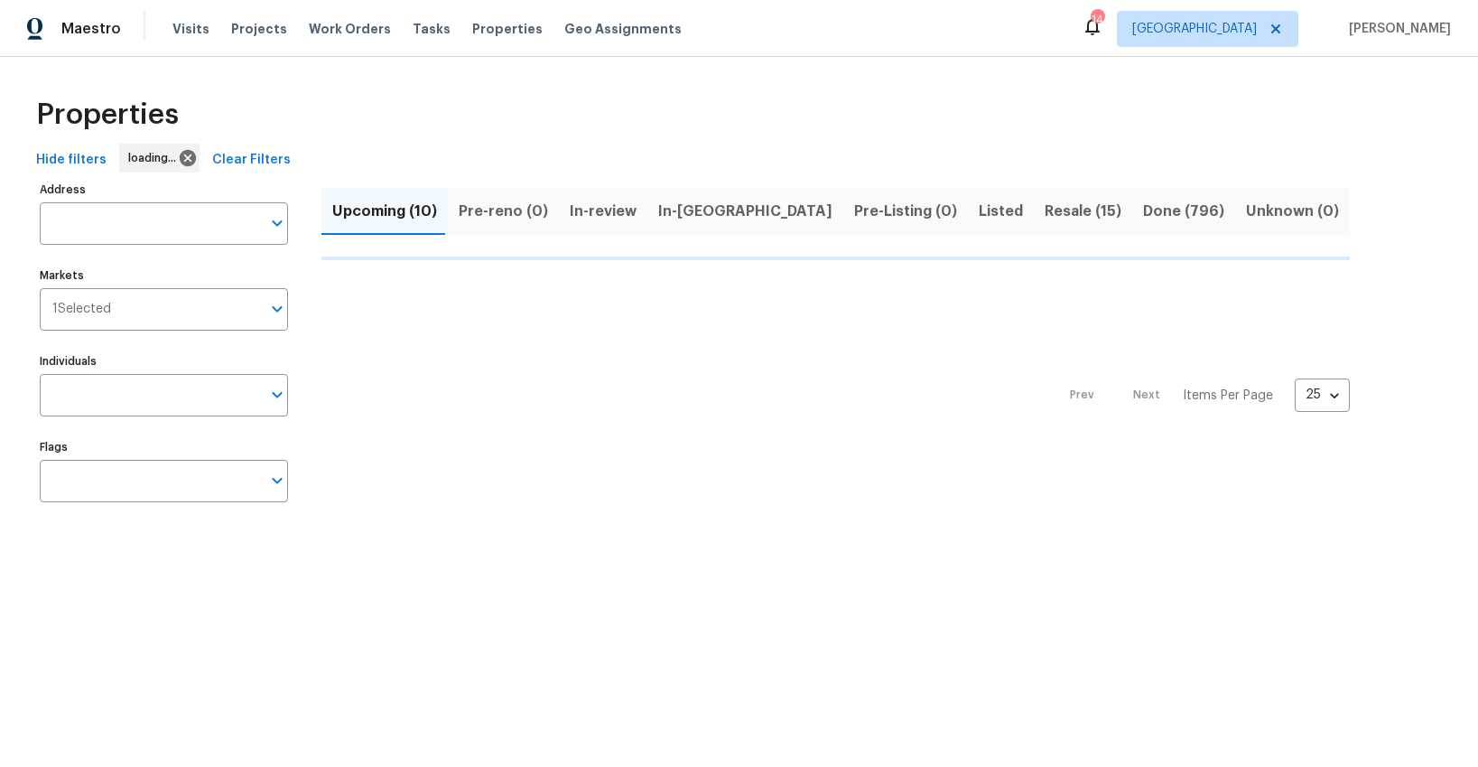
click at [413, 31] on span "Tasks" at bounding box center [432, 29] width 38 height 13
